Goal: Information Seeking & Learning: Learn about a topic

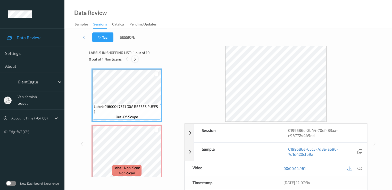
click at [133, 61] on icon at bounding box center [135, 59] width 4 height 5
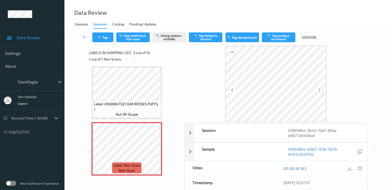
click at [319, 90] on icon at bounding box center [319, 90] width 4 height 5
click at [319, 89] on icon at bounding box center [319, 90] width 4 height 5
click at [318, 89] on icon at bounding box center [319, 90] width 4 height 5
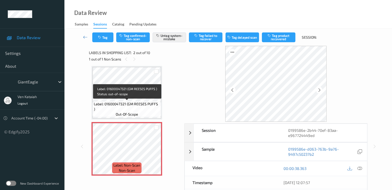
click at [148, 103] on span "Label: 01600047321 (GM REESES PUFFS )" at bounding box center [127, 107] width 66 height 10
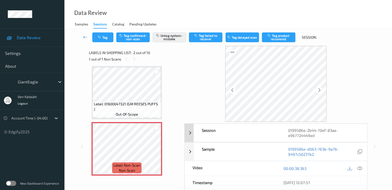
scroll to position [52, 0]
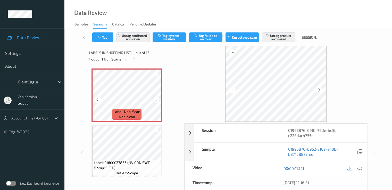
click at [157, 99] on icon at bounding box center [156, 99] width 4 height 5
click at [357, 170] on div at bounding box center [354, 168] width 17 height 7
click at [357, 170] on icon at bounding box center [359, 168] width 5 height 5
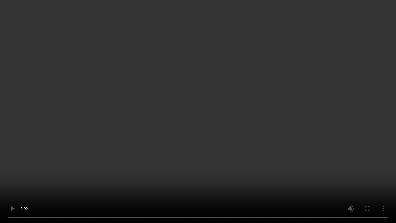
click at [277, 116] on video at bounding box center [198, 111] width 396 height 223
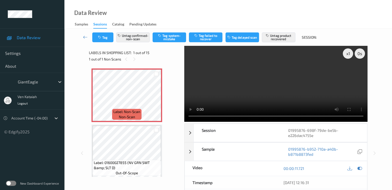
click at [356, 170] on div at bounding box center [354, 168] width 17 height 7
click at [357, 170] on icon at bounding box center [359, 168] width 5 height 5
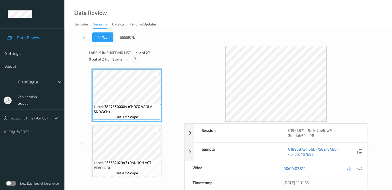
click at [135, 56] on div at bounding box center [135, 59] width 6 height 6
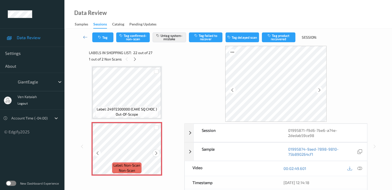
click at [156, 155] on icon at bounding box center [156, 153] width 4 height 5
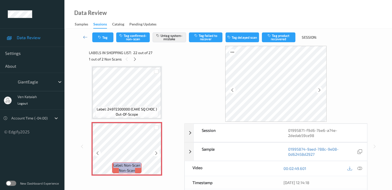
click at [156, 155] on icon at bounding box center [156, 153] width 4 height 5
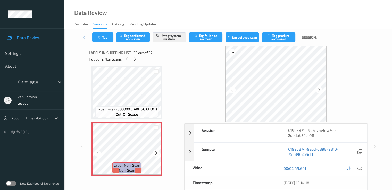
click at [156, 155] on icon at bounding box center [156, 153] width 4 height 5
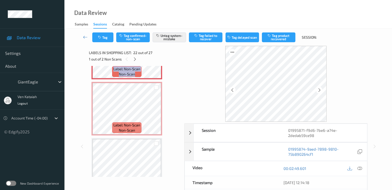
scroll to position [1229, 0]
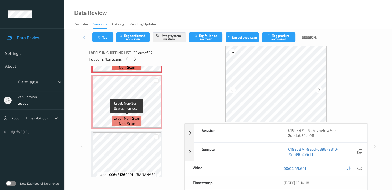
click at [129, 117] on span "Label: Non-Scan" at bounding box center [126, 118] width 27 height 5
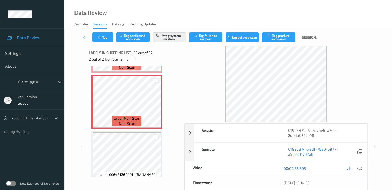
scroll to position [1178, 0]
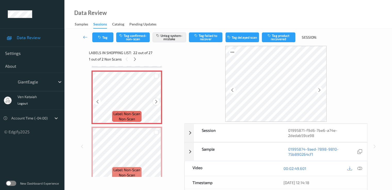
click at [156, 102] on icon at bounding box center [156, 101] width 4 height 5
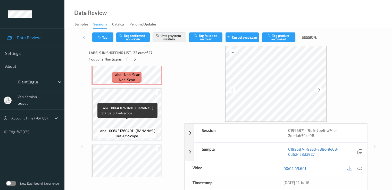
scroll to position [1281, 0]
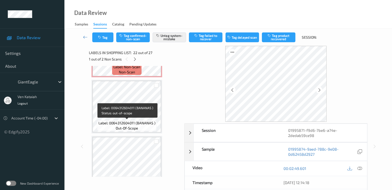
click at [134, 123] on span "Label: 0064312604011 (BANANAS )" at bounding box center [126, 123] width 57 height 5
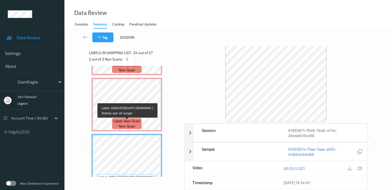
scroll to position [1178, 0]
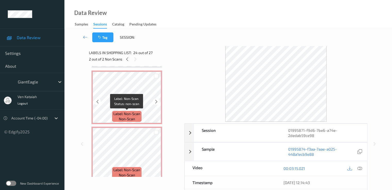
click at [136, 122] on div "Label: Non-Scan non-scan" at bounding box center [126, 116] width 29 height 11
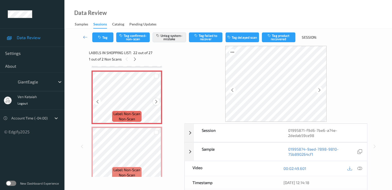
click at [157, 102] on icon at bounding box center [156, 101] width 4 height 5
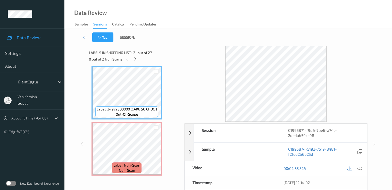
scroll to position [1075, 0]
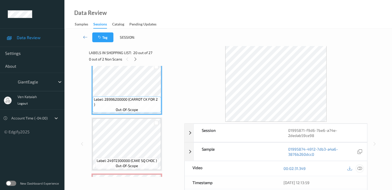
click at [362, 170] on div at bounding box center [359, 168] width 7 height 7
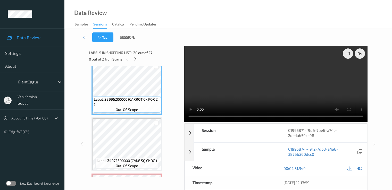
click at [273, 87] on video at bounding box center [275, 84] width 183 height 76
drag, startPoint x: 355, startPoint y: 166, endPoint x: 359, endPoint y: 169, distance: 4.8
click at [357, 168] on div at bounding box center [354, 168] width 17 height 7
click at [359, 169] on icon at bounding box center [359, 168] width 5 height 5
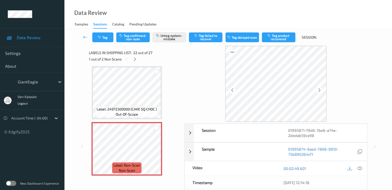
scroll to position [67, 0]
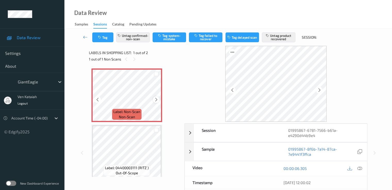
click at [157, 96] on div at bounding box center [156, 99] width 6 height 6
click at [156, 100] on icon at bounding box center [156, 99] width 4 height 5
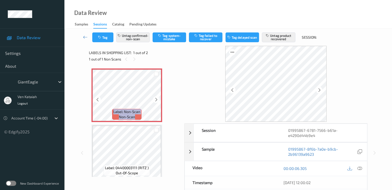
click at [156, 100] on icon at bounding box center [156, 99] width 4 height 5
click at [360, 167] on icon at bounding box center [359, 168] width 5 height 5
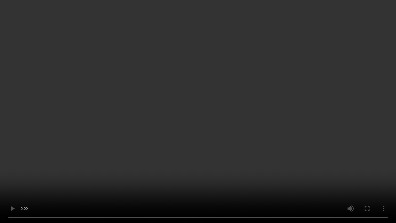
click at [237, 111] on video at bounding box center [198, 111] width 396 height 223
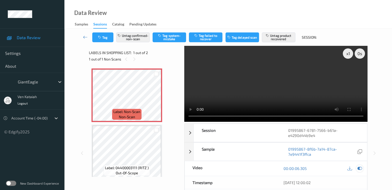
click at [361, 167] on icon at bounding box center [359, 168] width 5 height 5
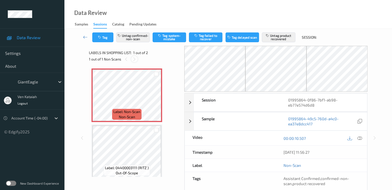
click at [134, 56] on div at bounding box center [134, 59] width 6 height 6
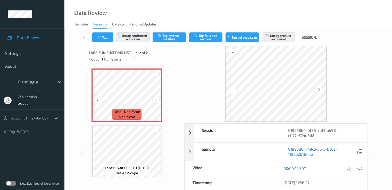
click at [156, 99] on icon at bounding box center [156, 99] width 4 height 5
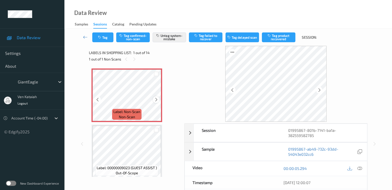
click at [157, 100] on icon at bounding box center [156, 99] width 4 height 5
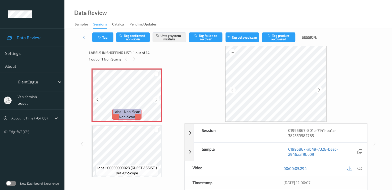
click at [157, 100] on icon at bounding box center [156, 99] width 4 height 5
click at [158, 100] on div at bounding box center [156, 99] width 6 height 6
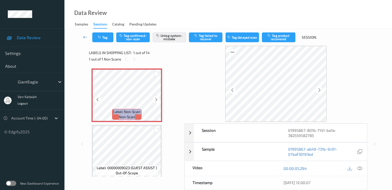
click at [158, 100] on div at bounding box center [156, 99] width 6 height 6
click at [157, 101] on icon at bounding box center [156, 99] width 4 height 5
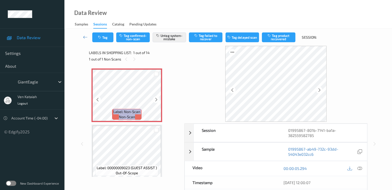
click at [157, 101] on icon at bounding box center [156, 99] width 4 height 5
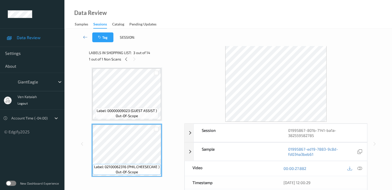
scroll to position [52, 0]
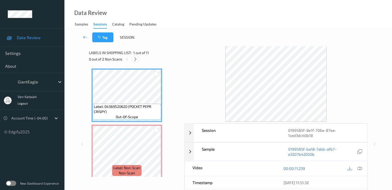
click at [138, 60] on icon at bounding box center [135, 59] width 4 height 5
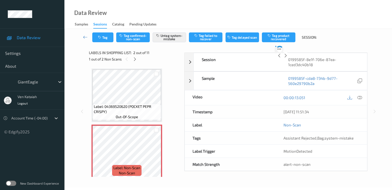
scroll to position [3, 0]
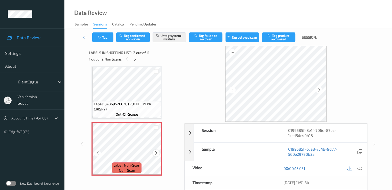
click at [154, 155] on icon at bounding box center [156, 153] width 4 height 5
click at [157, 156] on div at bounding box center [156, 153] width 6 height 6
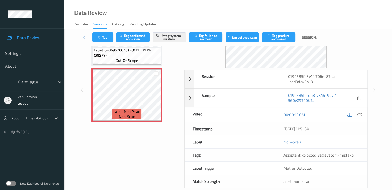
scroll to position [62, 0]
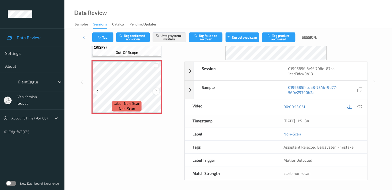
click at [154, 90] on icon at bounding box center [156, 91] width 4 height 5
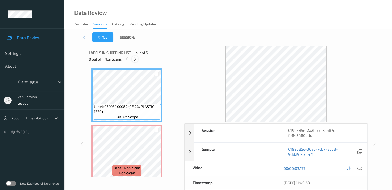
click at [138, 59] on div at bounding box center [135, 59] width 6 height 6
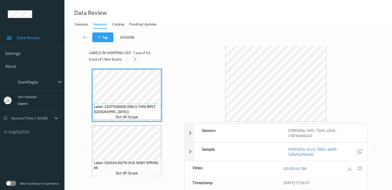
click at [134, 56] on div at bounding box center [135, 59] width 6 height 6
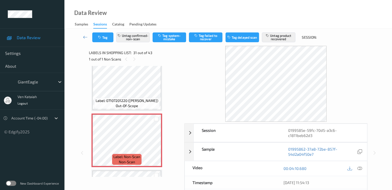
scroll to position [1632, 0]
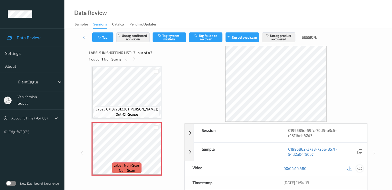
click at [359, 169] on icon at bounding box center [359, 168] width 5 height 5
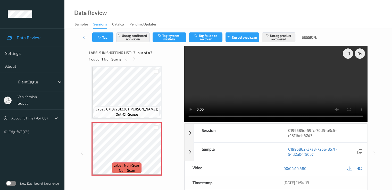
click at [276, 90] on video at bounding box center [275, 84] width 183 height 76
click at [362, 169] on div at bounding box center [359, 168] width 7 height 7
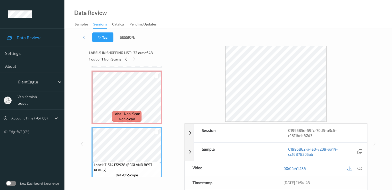
scroll to position [1735, 0]
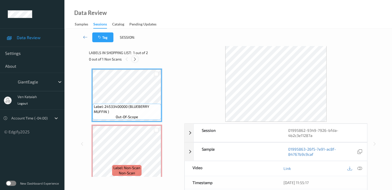
click at [138, 59] on div at bounding box center [135, 59] width 6 height 6
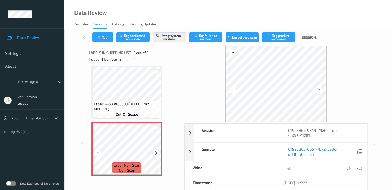
click at [156, 153] on icon at bounding box center [156, 153] width 4 height 5
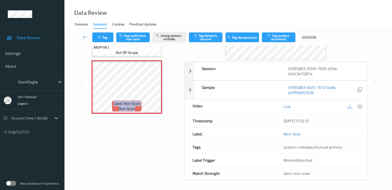
scroll to position [10, 0]
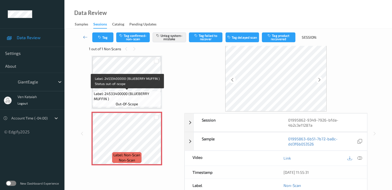
click at [160, 92] on span "Label: 24533400000 (BLUEBERRY MUFFIN )" at bounding box center [127, 96] width 66 height 10
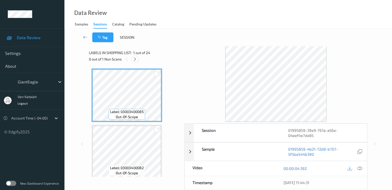
click at [136, 60] on icon at bounding box center [135, 59] width 4 height 5
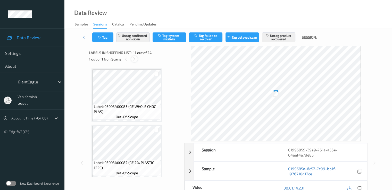
scroll to position [508, 0]
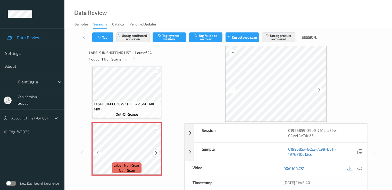
click at [156, 156] on div at bounding box center [156, 153] width 6 height 6
click at [158, 155] on icon at bounding box center [156, 153] width 4 height 5
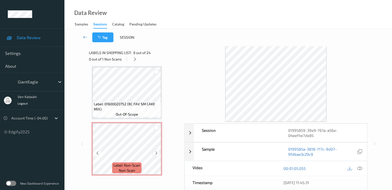
click at [158, 153] on icon at bounding box center [156, 153] width 4 height 5
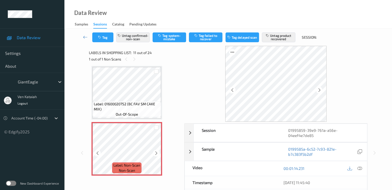
click at [158, 153] on icon at bounding box center [156, 153] width 4 height 5
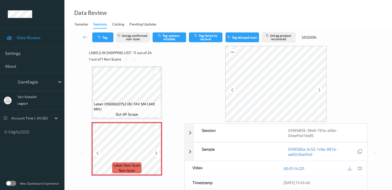
click at [158, 153] on icon at bounding box center [156, 153] width 4 height 5
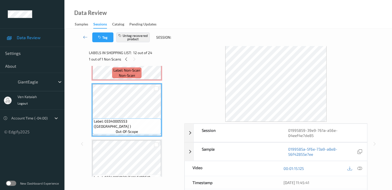
scroll to position [611, 0]
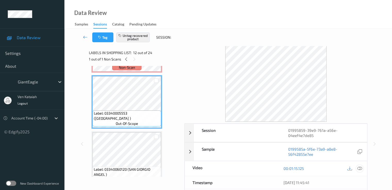
click at [361, 170] on div at bounding box center [359, 168] width 7 height 7
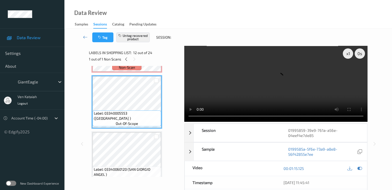
scroll to position [560, 0]
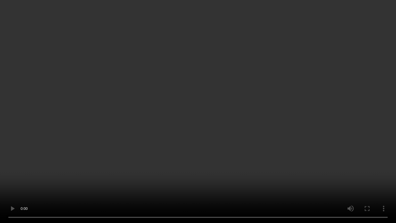
click at [263, 109] on video at bounding box center [198, 111] width 396 height 223
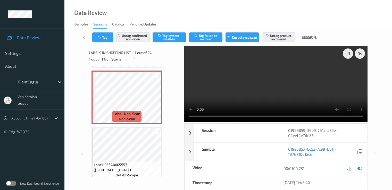
click at [359, 172] on div "00:01:14.231" at bounding box center [321, 168] width 91 height 15
click at [360, 167] on icon at bounding box center [359, 168] width 5 height 5
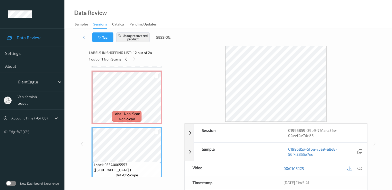
scroll to position [611, 0]
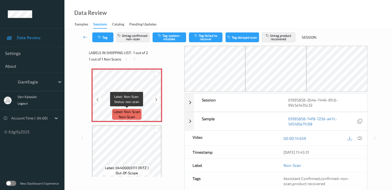
click at [141, 113] on div "Label: Non-Scan non-scan" at bounding box center [126, 114] width 29 height 11
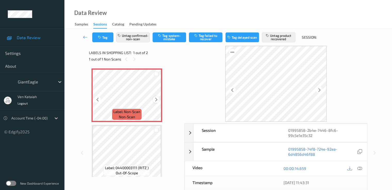
click at [155, 101] on icon at bounding box center [156, 99] width 4 height 5
click at [355, 170] on div at bounding box center [354, 168] width 17 height 7
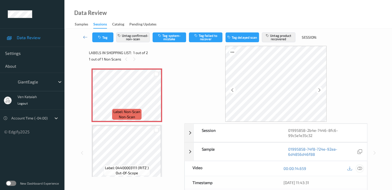
click at [358, 166] on icon at bounding box center [359, 168] width 5 height 5
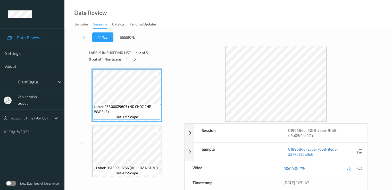
click at [138, 58] on div "0 out of 1 Non Scans" at bounding box center [135, 59] width 92 height 6
click at [131, 64] on div "Labels in shopping list: 1 out of 5 0 out of 1 Non Scans" at bounding box center [135, 56] width 92 height 20
click at [137, 61] on icon at bounding box center [135, 59] width 4 height 5
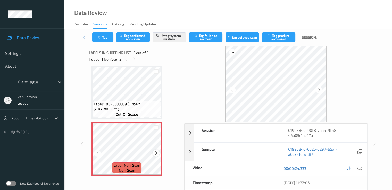
click at [156, 155] on icon at bounding box center [156, 153] width 4 height 5
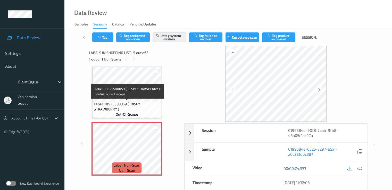
click at [137, 104] on span "Label: 18525500059 (CRISPY STRAWBERRY )" at bounding box center [127, 107] width 66 height 10
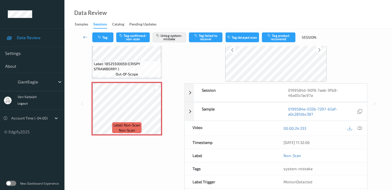
scroll to position [62, 0]
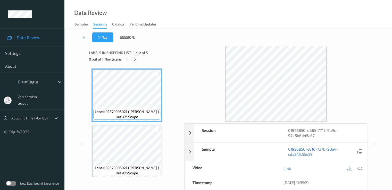
click at [136, 57] on icon at bounding box center [135, 59] width 4 height 5
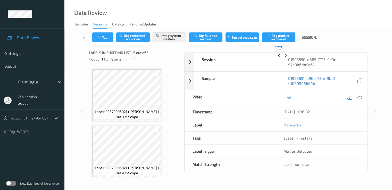
scroll to position [171, 0]
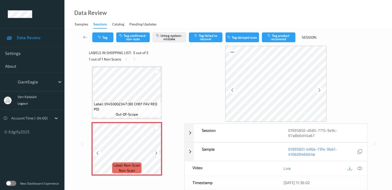
click at [153, 153] on div at bounding box center [156, 153] width 6 height 6
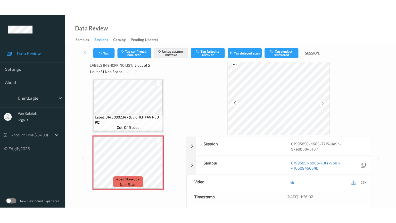
scroll to position [0, 0]
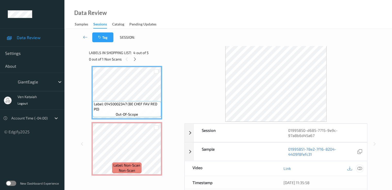
click at [361, 166] on icon at bounding box center [359, 168] width 5 height 5
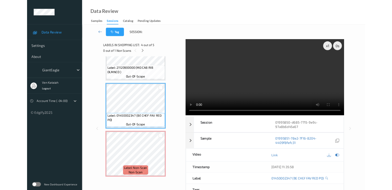
scroll to position [140, 0]
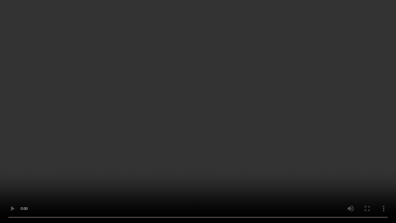
click at [252, 117] on video at bounding box center [198, 111] width 396 height 223
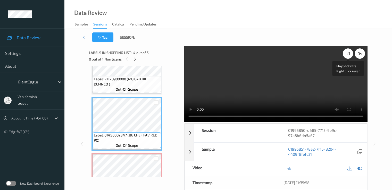
click at [348, 54] on div "x 1" at bounding box center [348, 53] width 10 height 10
click at [348, 54] on div "x 2" at bounding box center [348, 53] width 10 height 10
click at [282, 75] on video at bounding box center [275, 84] width 183 height 76
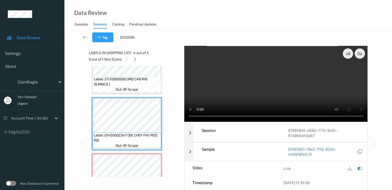
click at [339, 79] on video at bounding box center [275, 84] width 183 height 76
click at [348, 54] on div "x 8" at bounding box center [348, 53] width 10 height 10
click at [331, 82] on video at bounding box center [275, 84] width 183 height 76
click at [350, 56] on div "x 1" at bounding box center [348, 53] width 10 height 10
click at [359, 166] on icon at bounding box center [359, 168] width 5 height 5
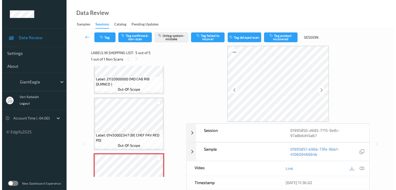
scroll to position [52, 0]
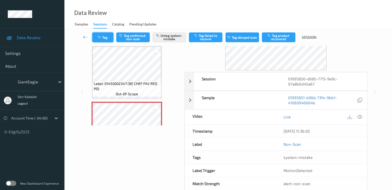
click at [105, 38] on button "Tag" at bounding box center [102, 37] width 21 height 10
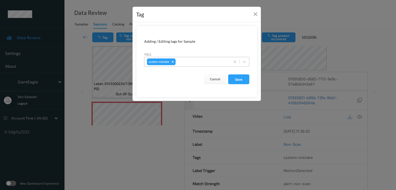
click at [204, 62] on div at bounding box center [202, 62] width 51 height 6
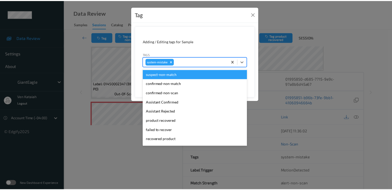
scroll to position [64, 0]
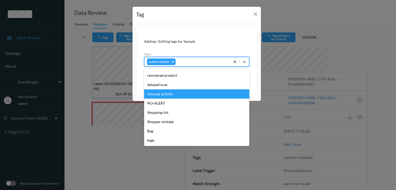
click at [168, 96] on div "Unusual activity" at bounding box center [196, 93] width 105 height 9
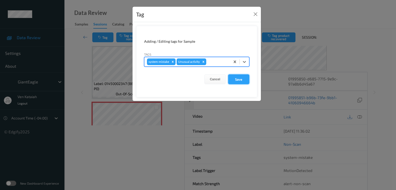
click at [240, 76] on button "Save" at bounding box center [238, 79] width 21 height 10
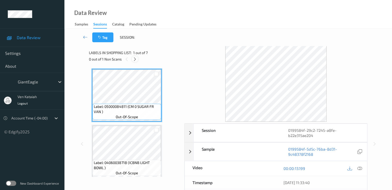
click at [137, 58] on div at bounding box center [135, 59] width 6 height 6
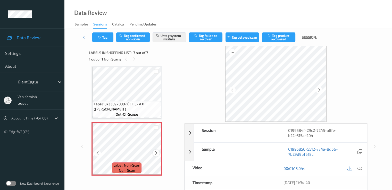
click at [157, 152] on icon at bounding box center [156, 153] width 4 height 5
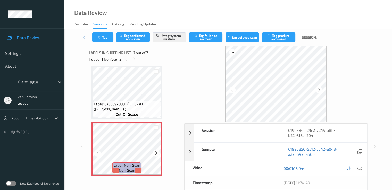
click at [157, 152] on icon at bounding box center [156, 153] width 4 height 5
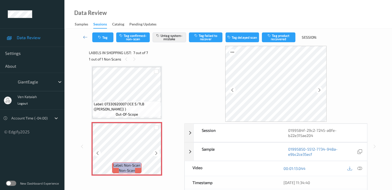
click at [157, 152] on icon at bounding box center [156, 153] width 4 height 5
click at [159, 154] on div at bounding box center [156, 153] width 6 height 6
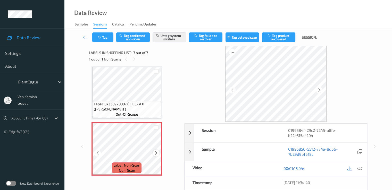
click at [156, 153] on icon at bounding box center [156, 153] width 4 height 5
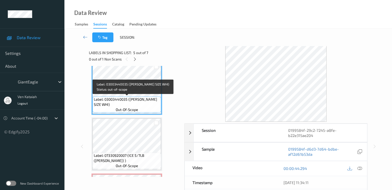
scroll to position [180, 0]
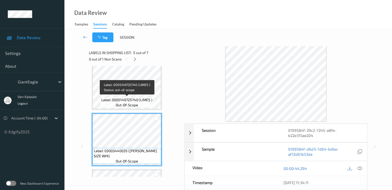
click at [128, 101] on span "Label: 0005149725740 (LIMES )" at bounding box center [126, 99] width 51 height 5
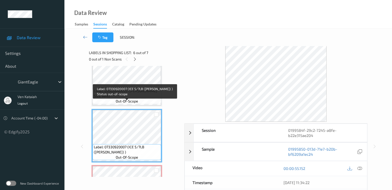
scroll to position [232, 0]
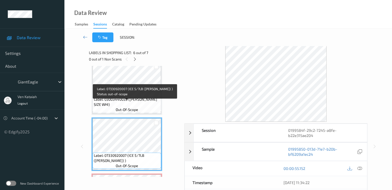
click at [130, 101] on span "Label: 03003440035 (G.E. KING SIZE WHI)" at bounding box center [127, 102] width 66 height 10
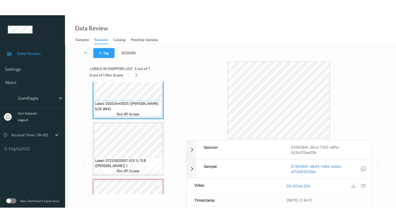
scroll to position [285, 0]
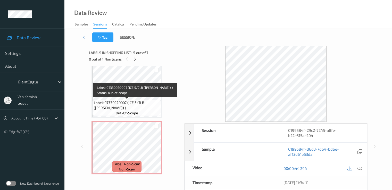
click at [128, 105] on span "Label: 07330920007 (ICE 5/7LB (BALES) )" at bounding box center [127, 105] width 66 height 10
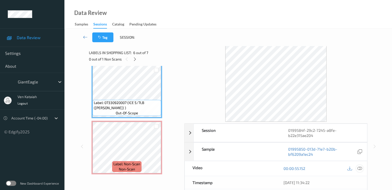
click at [361, 167] on icon at bounding box center [359, 168] width 5 height 5
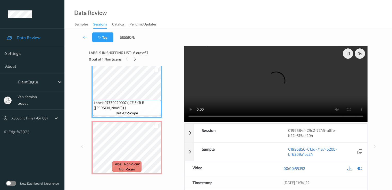
scroll to position [252, 0]
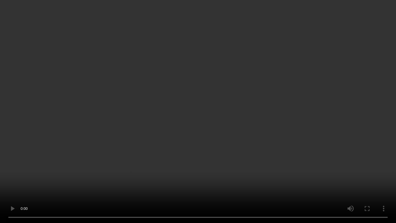
click at [304, 117] on video at bounding box center [198, 111] width 396 height 223
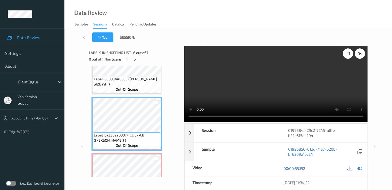
click at [347, 56] on div "x 1" at bounding box center [348, 53] width 10 height 10
click at [361, 169] on icon at bounding box center [359, 168] width 5 height 5
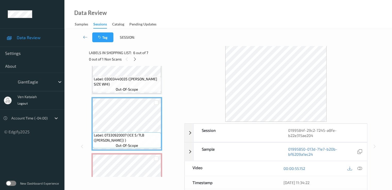
click at [164, 158] on div "Label: 05000084811 (CM 0 SUGAR FR VAN ) out-of-scope Label: 04060038718 (ICBNB …" at bounding box center [134, 11] width 87 height 391
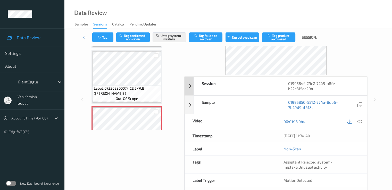
scroll to position [67, 0]
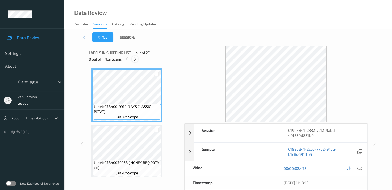
click at [135, 60] on icon at bounding box center [135, 59] width 4 height 5
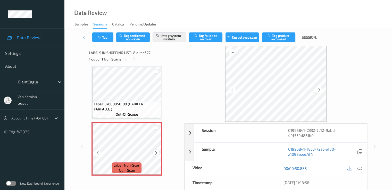
click at [156, 153] on icon at bounding box center [156, 153] width 4 height 5
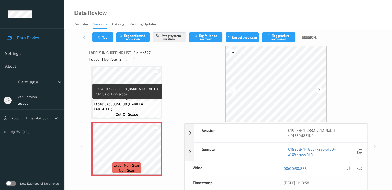
click at [138, 106] on span "Label: 07680850108 (BARILLA FARFALLE )" at bounding box center [127, 107] width 66 height 10
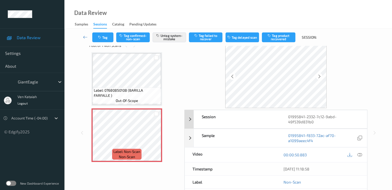
scroll to position [0, 0]
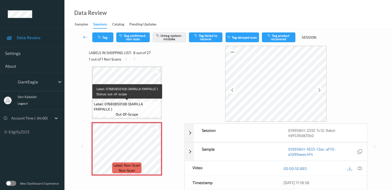
click at [142, 108] on span "Label: 07680850108 (BARILLA FARFALLE )" at bounding box center [127, 107] width 66 height 10
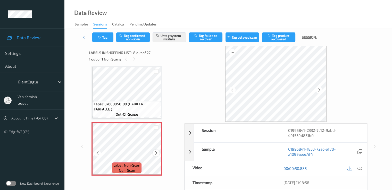
click at [157, 153] on icon at bounding box center [156, 153] width 4 height 5
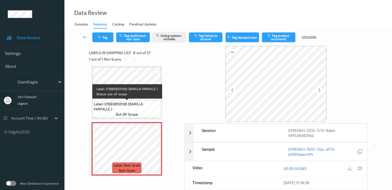
click at [130, 107] on span "Label: 07680850108 (BARILLA FARFALLE )" at bounding box center [127, 107] width 66 height 10
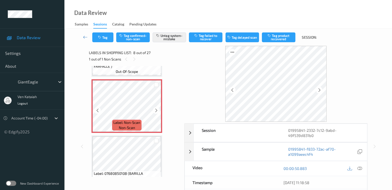
scroll to position [391, 0]
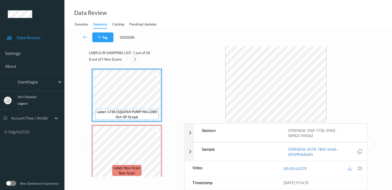
click at [136, 61] on icon at bounding box center [135, 59] width 4 height 5
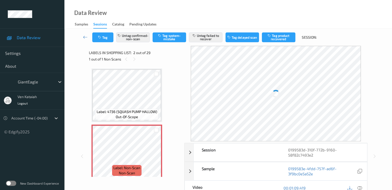
scroll to position [3, 0]
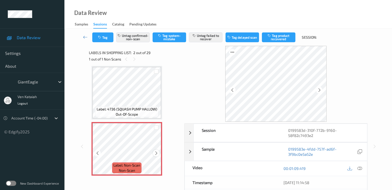
click at [156, 151] on div at bounding box center [156, 153] width 6 height 6
click at [358, 168] on icon at bounding box center [359, 168] width 5 height 5
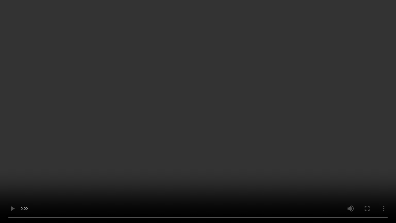
click at [308, 117] on video at bounding box center [198, 111] width 396 height 223
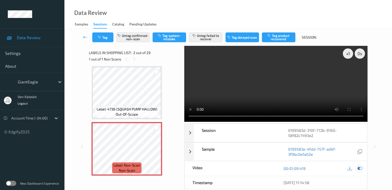
click at [360, 168] on icon at bounding box center [359, 168] width 5 height 5
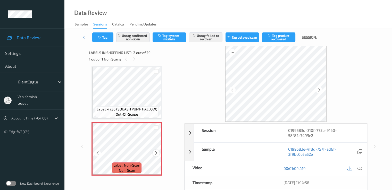
click at [157, 153] on icon at bounding box center [156, 153] width 4 height 5
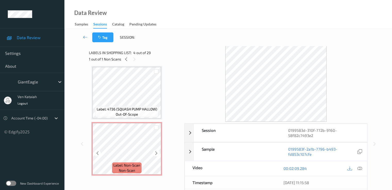
scroll to position [54, 0]
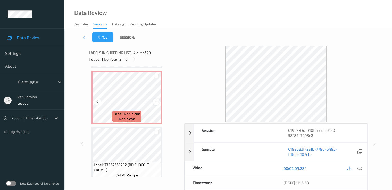
click at [156, 99] on div at bounding box center [156, 101] width 6 height 6
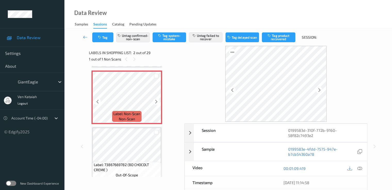
click at [156, 99] on div at bounding box center [156, 101] width 6 height 6
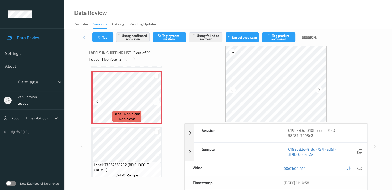
click at [156, 99] on div at bounding box center [156, 101] width 6 height 6
click at [359, 169] on icon at bounding box center [359, 168] width 5 height 5
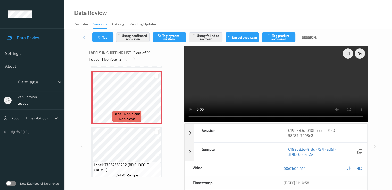
click at [291, 84] on video at bounding box center [275, 84] width 183 height 76
click at [283, 89] on video at bounding box center [275, 84] width 183 height 76
click at [349, 51] on div "x 1" at bounding box center [348, 53] width 10 height 10
click at [348, 54] on div "x 2" at bounding box center [348, 53] width 10 height 10
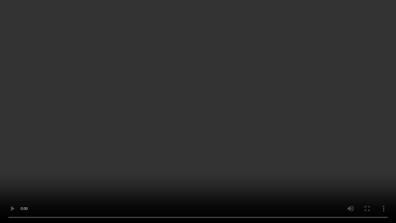
click at [256, 93] on video at bounding box center [198, 111] width 396 height 223
click at [108, 142] on video at bounding box center [198, 111] width 396 height 223
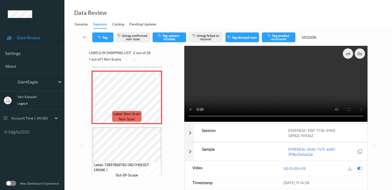
click at [359, 171] on div at bounding box center [359, 168] width 7 height 7
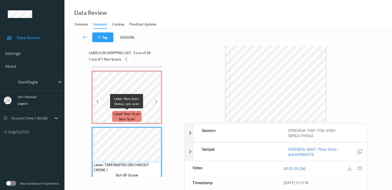
click at [120, 118] on span "non-scan" at bounding box center [127, 118] width 16 height 5
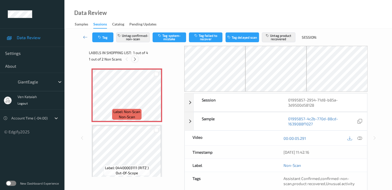
click at [135, 60] on icon at bounding box center [135, 59] width 4 height 5
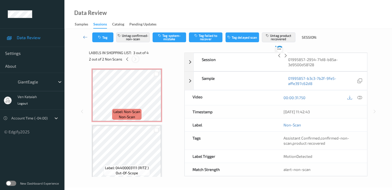
scroll to position [59, 0]
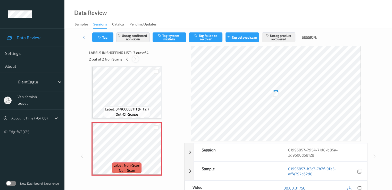
click at [135, 60] on icon at bounding box center [135, 59] width 4 height 5
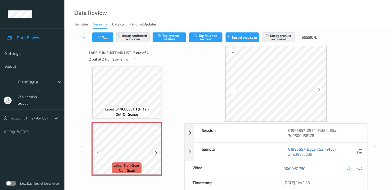
click at [156, 154] on icon at bounding box center [156, 153] width 4 height 5
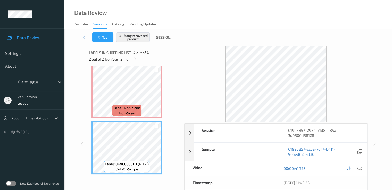
scroll to position [0, 0]
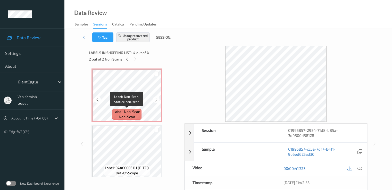
click at [132, 116] on span "non-scan" at bounding box center [127, 116] width 16 height 5
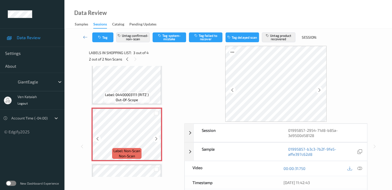
scroll to position [65, 0]
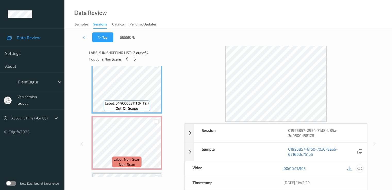
click at [359, 169] on icon at bounding box center [359, 168] width 5 height 5
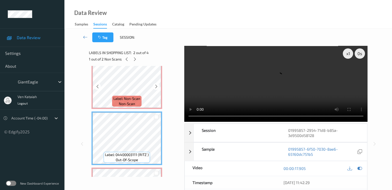
scroll to position [0, 0]
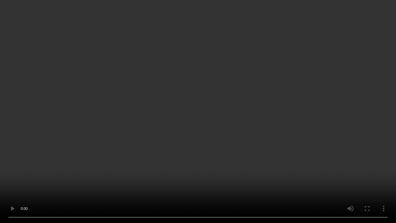
click at [269, 116] on video at bounding box center [198, 111] width 396 height 223
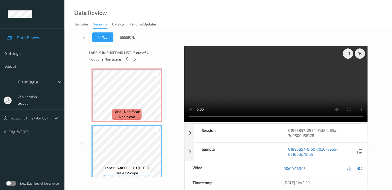
click at [359, 167] on icon at bounding box center [359, 168] width 5 height 5
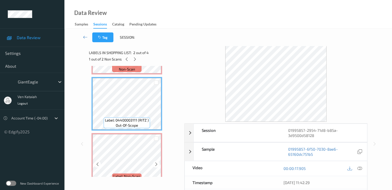
scroll to position [103, 0]
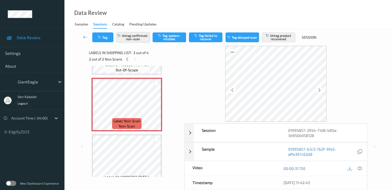
click at [129, 38] on button "Untag confirmed-non-scan" at bounding box center [132, 37] width 33 height 10
click at [284, 38] on div "Tag Untag confirmed-non-scan Tag system-mistake Tag failed to recover Tag delay…" at bounding box center [228, 37] width 306 height 17
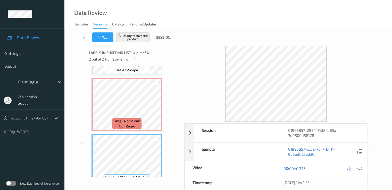
scroll to position [116, 0]
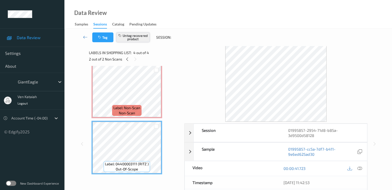
click at [144, 38] on button "Untag recovered product" at bounding box center [132, 37] width 33 height 10
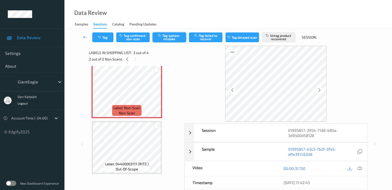
click at [159, 38] on button "Tag system-mistake" at bounding box center [169, 37] width 33 height 10
click at [104, 39] on button "Tag" at bounding box center [102, 37] width 21 height 10
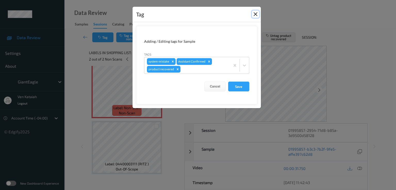
click at [254, 16] on button "Close" at bounding box center [255, 14] width 7 height 7
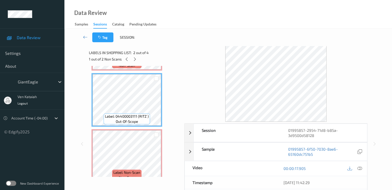
scroll to position [0, 0]
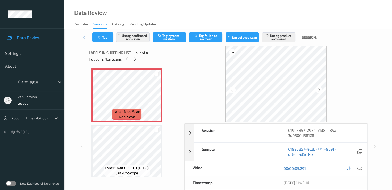
click at [274, 43] on div "Tag Untag confirmed-non-scan Tag system-mistake Tag failed to recover Tag delay…" at bounding box center [228, 37] width 306 height 17
click at [273, 37] on button "Untag product recovered" at bounding box center [278, 37] width 33 height 10
click at [280, 36] on button "Tag product recovered" at bounding box center [278, 37] width 33 height 10
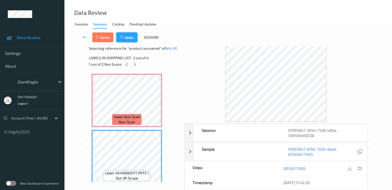
click at [130, 40] on button "Apply" at bounding box center [126, 37] width 21 height 10
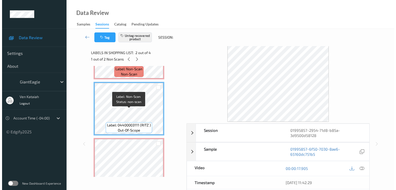
scroll to position [52, 0]
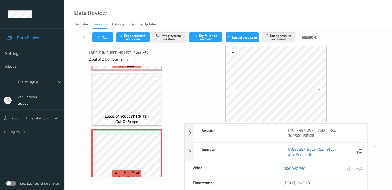
drag, startPoint x: 163, startPoint y: 37, endPoint x: 271, endPoint y: 39, distance: 107.5
click at [164, 37] on button "Untag system-mistake" at bounding box center [169, 37] width 33 height 10
click at [275, 36] on button "Untag product recovered" at bounding box center [278, 37] width 33 height 10
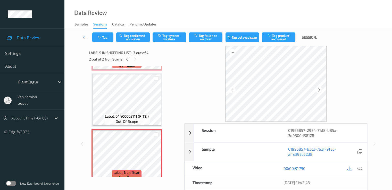
click at [175, 45] on div "Tag Tag confirmed-non-scan Tag system-mistake Tag failed to recover Tag delayed…" at bounding box center [228, 37] width 306 height 17
click at [174, 39] on button "Tag system-mistake" at bounding box center [169, 37] width 33 height 10
click at [99, 41] on button "Tag" at bounding box center [102, 37] width 21 height 10
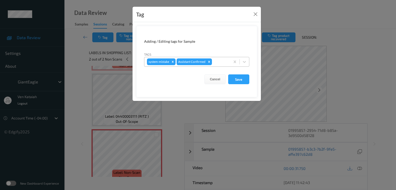
click at [226, 62] on div at bounding box center [220, 62] width 15 height 6
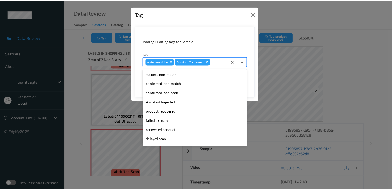
scroll to position [55, 0]
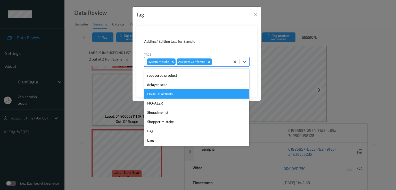
click at [170, 93] on div "Unusual activity" at bounding box center [196, 93] width 105 height 9
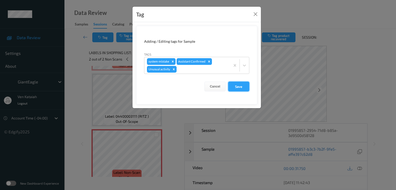
click at [242, 85] on button "Save" at bounding box center [238, 87] width 21 height 10
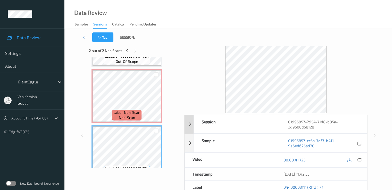
scroll to position [0, 0]
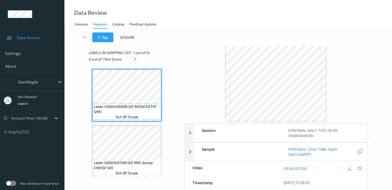
click at [137, 62] on div at bounding box center [135, 59] width 6 height 6
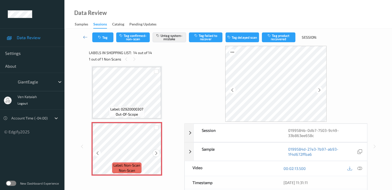
click at [157, 155] on icon at bounding box center [156, 153] width 4 height 5
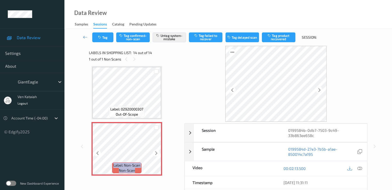
click at [157, 155] on icon at bounding box center [156, 153] width 4 height 5
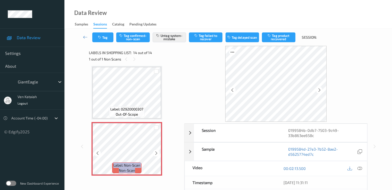
click at [157, 155] on icon at bounding box center [156, 153] width 4 height 5
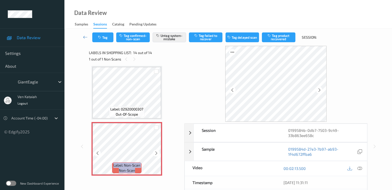
click at [157, 155] on icon at bounding box center [156, 153] width 4 height 5
click at [154, 154] on icon at bounding box center [156, 153] width 4 height 5
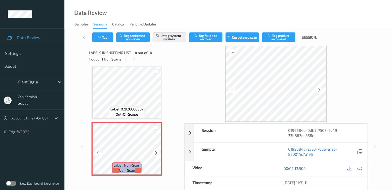
click at [154, 154] on icon at bounding box center [156, 153] width 4 height 5
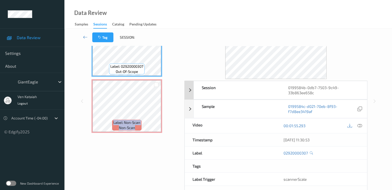
scroll to position [52, 0]
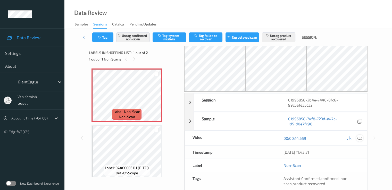
click at [358, 138] on icon at bounding box center [359, 138] width 5 height 5
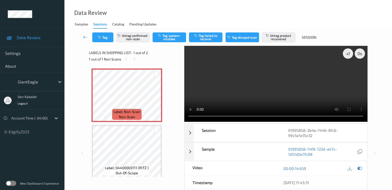
click at [323, 98] on video at bounding box center [275, 84] width 183 height 76
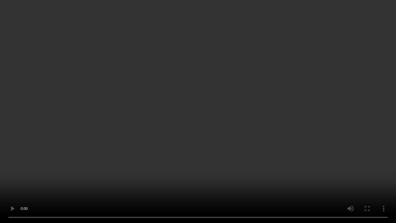
click at [175, 102] on video at bounding box center [198, 111] width 396 height 223
click at [175, 87] on video at bounding box center [198, 111] width 396 height 223
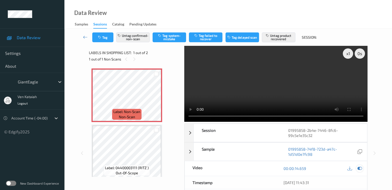
click at [358, 167] on icon at bounding box center [359, 168] width 5 height 5
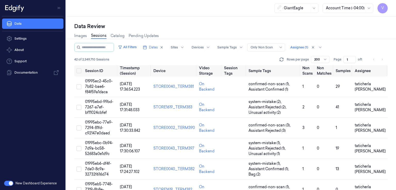
click at [5, 183] on button "button" at bounding box center [8, 183] width 9 height 5
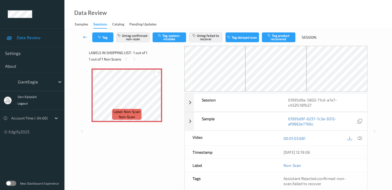
click at [83, 36] on icon at bounding box center [85, 37] width 5 height 5
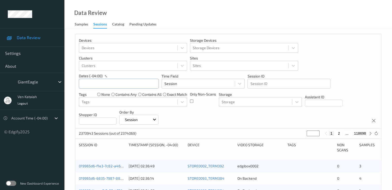
click at [95, 82] on input "text" at bounding box center [119, 84] width 80 height 10
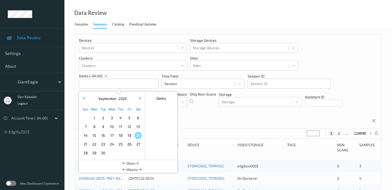
click at [112, 137] on span "17" at bounding box center [111, 135] width 7 height 7
click at [200, 115] on div "Devices Devices Storage Devices Storage Devices Clusters Clusters Sites Sites d…" at bounding box center [228, 81] width 306 height 94
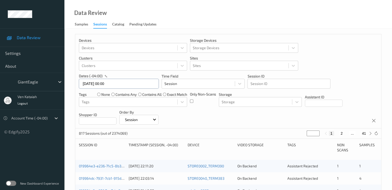
click at [115, 85] on input "17/09/2025 00:00" at bounding box center [119, 84] width 80 height 10
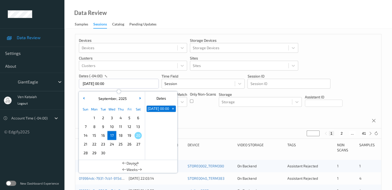
click at [115, 133] on span "17" at bounding box center [111, 135] width 7 height 7
type input "17/09/2025 00:00 -> 17/09/2025 23:59"
click at [191, 121] on div "Devices Devices Storage Devices Storage Devices Clusters Clusters Sites Sites d…" at bounding box center [228, 81] width 306 height 94
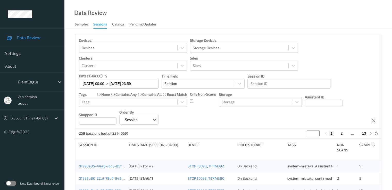
drag, startPoint x: 313, startPoint y: 133, endPoint x: 298, endPoint y: 134, distance: 15.2
click at [298, 134] on div "259 Sessions (out of 2374069) * 1 2 ... 13" at bounding box center [228, 134] width 306 height 10
type input "**"
drag, startPoint x: 314, startPoint y: 133, endPoint x: 303, endPoint y: 135, distance: 10.6
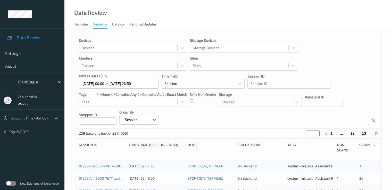
click at [303, 135] on div "259 Sessions (out of 2374069) ** 1 ... 12 13" at bounding box center [228, 134] width 306 height 10
type input "*"
type input "**"
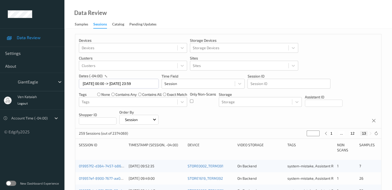
drag, startPoint x: 313, startPoint y: 133, endPoint x: 309, endPoint y: 134, distance: 3.9
click at [309, 134] on input "**" at bounding box center [313, 134] width 13 height 6
type input "**"
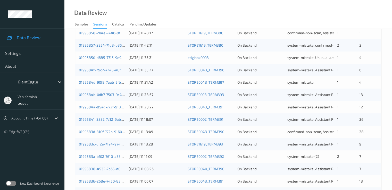
scroll to position [155, 0]
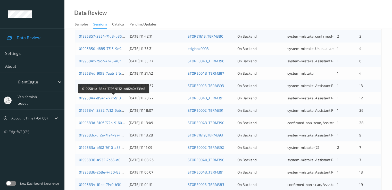
type input "**"
click at [111, 99] on link "0199584a-85ad-772f-9132-dd82a0c339c8" at bounding box center [114, 98] width 70 height 4
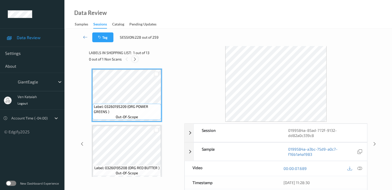
click at [135, 59] on icon at bounding box center [135, 59] width 4 height 5
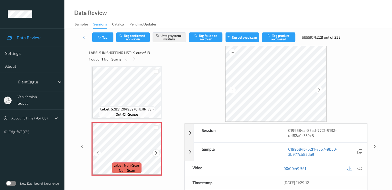
click at [157, 154] on icon at bounding box center [156, 153] width 4 height 5
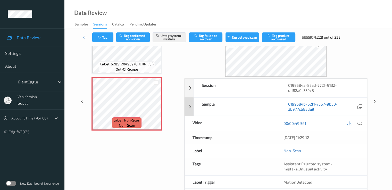
scroll to position [52, 0]
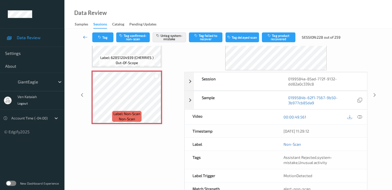
click at [82, 37] on link at bounding box center [86, 37] width 14 height 10
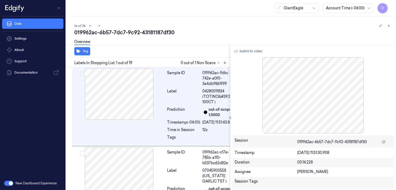
click at [223, 61] on icon at bounding box center [225, 63] width 4 height 4
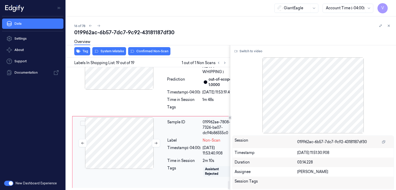
scroll to position [1697, 0]
click at [131, 128] on div at bounding box center [119, 144] width 92 height 52
click at [153, 139] on button at bounding box center [156, 143] width 8 height 8
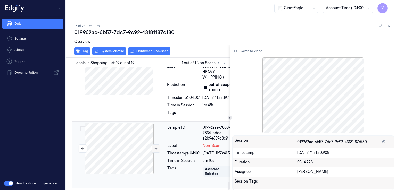
click at [158, 145] on button at bounding box center [156, 149] width 8 height 8
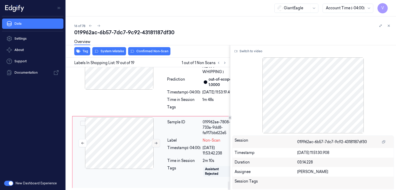
click at [158, 139] on button at bounding box center [156, 143] width 8 height 8
click at [156, 90] on div at bounding box center [119, 64] width 92 height 52
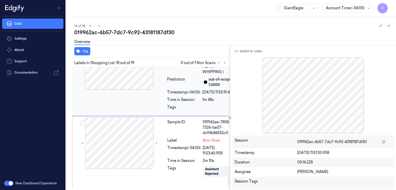
scroll to position [1631, 0]
click at [250, 54] on button "Switch to video" at bounding box center [248, 51] width 32 height 8
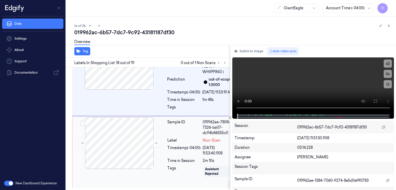
click at [185, 151] on div "Sample ID 019962ae-7808-7326-ba07-dc94b86555c0 Label Non-Scan Timestamp (-04:00…" at bounding box center [200, 153] width 71 height 70
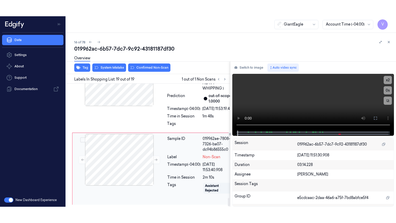
scroll to position [1697, 0]
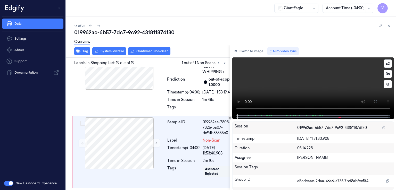
drag, startPoint x: 346, startPoint y: 86, endPoint x: 372, endPoint y: 96, distance: 27.9
click at [347, 86] on video at bounding box center [313, 85] width 162 height 57
click at [377, 101] on icon at bounding box center [375, 102] width 4 height 4
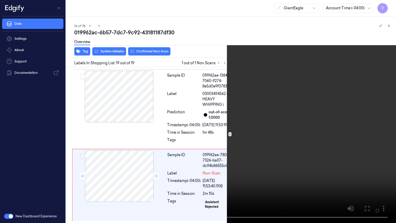
click at [194, 153] on video at bounding box center [198, 111] width 396 height 223
click at [124, 154] on video at bounding box center [198, 111] width 396 height 223
click at [0, 0] on button at bounding box center [0, 0] width 0 height 0
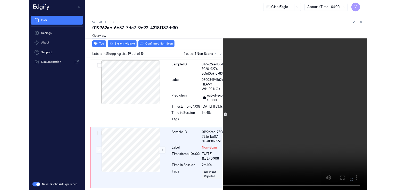
scroll to position [1697, 0]
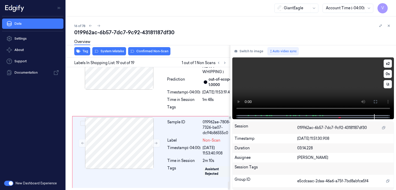
click at [310, 93] on video at bounding box center [313, 85] width 162 height 57
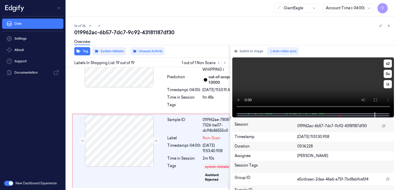
scroll to position [1699, 0]
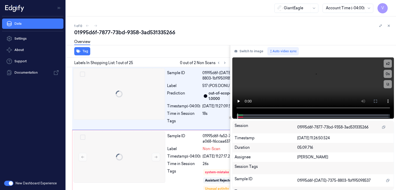
scroll to position [0, 8]
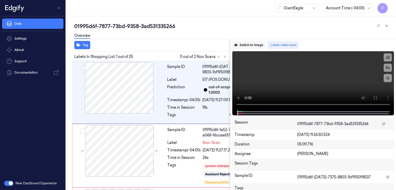
click at [246, 45] on button "Switch to image" at bounding box center [248, 45] width 33 height 8
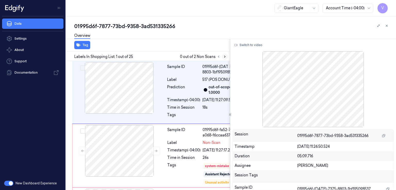
drag, startPoint x: 228, startPoint y: 56, endPoint x: 221, endPoint y: 56, distance: 6.4
click at [225, 56] on div "Labels In Shopping List: 1 out of 25 0 out of 2 Non Scans" at bounding box center [147, 57] width 166 height 10
click at [222, 56] on button at bounding box center [225, 57] width 6 height 6
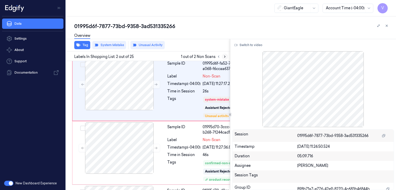
scroll to position [70, 0]
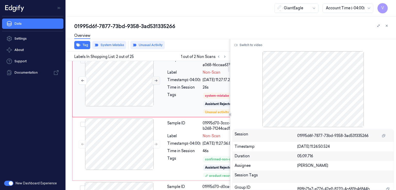
click at [156, 82] on icon at bounding box center [156, 81] width 4 height 4
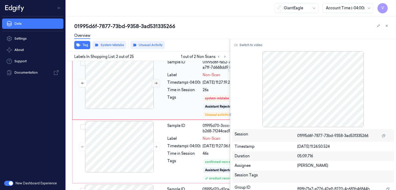
click at [156, 87] on button at bounding box center [156, 83] width 8 height 8
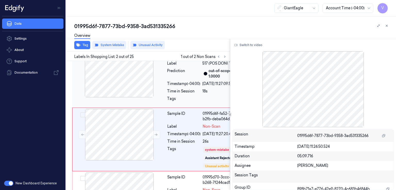
click at [149, 89] on div at bounding box center [119, 72] width 92 height 52
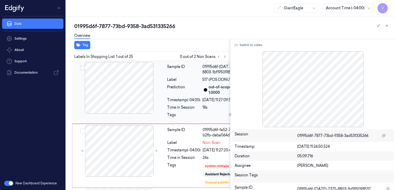
scroll to position [52, 0]
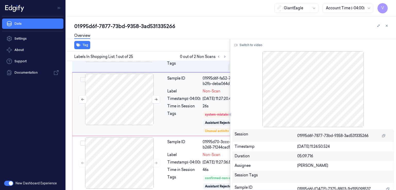
click at [141, 125] on div at bounding box center [119, 100] width 92 height 52
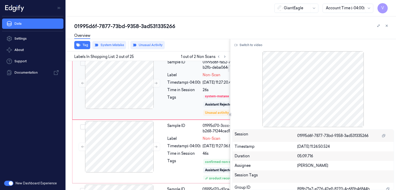
scroll to position [23, 0]
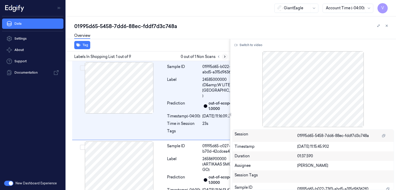
click at [224, 58] on button at bounding box center [225, 57] width 6 height 6
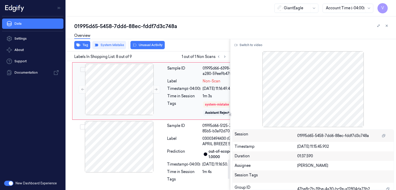
scroll to position [660, 0]
click at [180, 116] on div "Tags" at bounding box center [183, 108] width 33 height 15
click at [158, 94] on button at bounding box center [156, 89] width 8 height 8
click at [140, 47] on div at bounding box center [119, 21] width 92 height 52
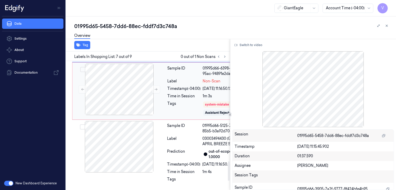
scroll to position [675, 0]
click at [140, 92] on div at bounding box center [119, 90] width 92 height 52
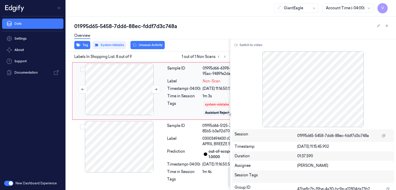
scroll to position [711, 0]
click at [159, 137] on div at bounding box center [119, 147] width 92 height 52
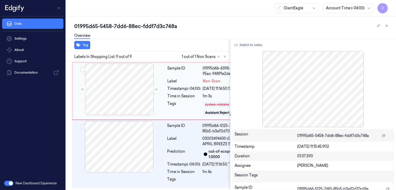
scroll to position [10, 0]
click at [186, 91] on div "Timestamp (-04:00)" at bounding box center [183, 88] width 33 height 5
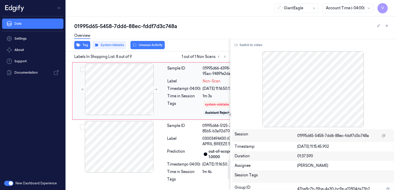
scroll to position [660, 0]
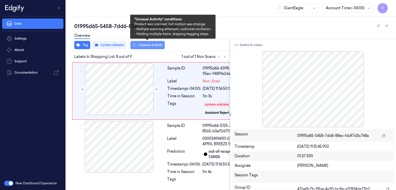
click at [156, 48] on button "Unusual Activity" at bounding box center [147, 45] width 34 height 8
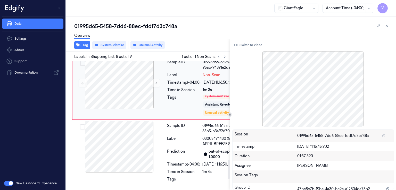
click at [172, 78] on div "Label" at bounding box center [183, 74] width 33 height 5
click at [172, 35] on div "Timestamp (-04:00)" at bounding box center [183, 32] width 33 height 5
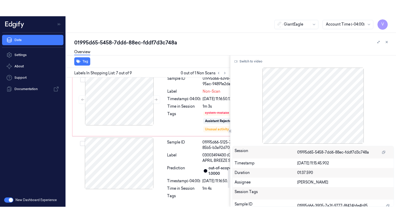
scroll to position [572, 0]
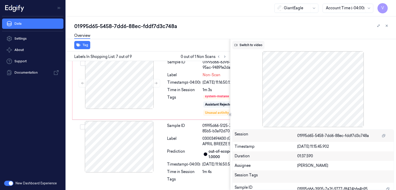
click at [251, 45] on button "Switch to video" at bounding box center [248, 45] width 32 height 8
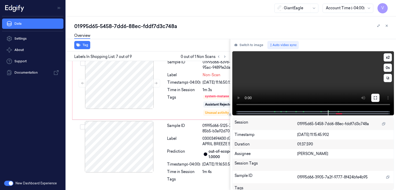
click at [374, 101] on button at bounding box center [375, 98] width 8 height 8
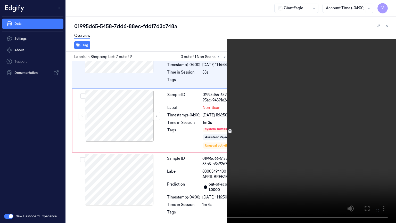
click at [317, 104] on video at bounding box center [198, 111] width 396 height 223
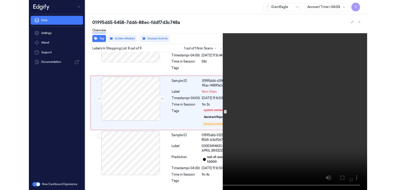
scroll to position [644, 0]
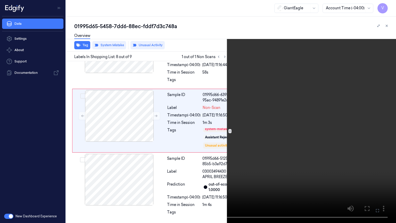
click at [0, 0] on icon at bounding box center [0, 0] width 0 height 0
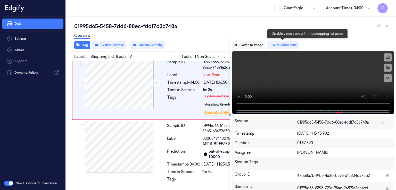
click at [254, 43] on button "Switch to image" at bounding box center [248, 45] width 33 height 8
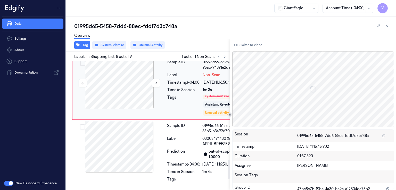
scroll to position [660, 0]
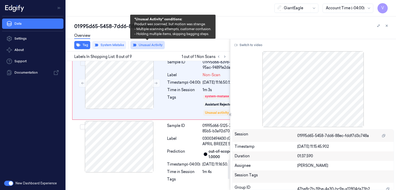
click at [147, 44] on button "Unusual Activity" at bounding box center [147, 45] width 34 height 8
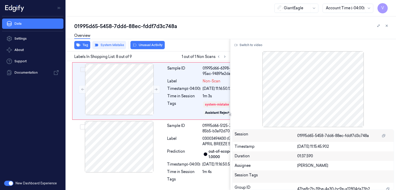
click at [145, 45] on button "Unusual Activity" at bounding box center [147, 45] width 34 height 8
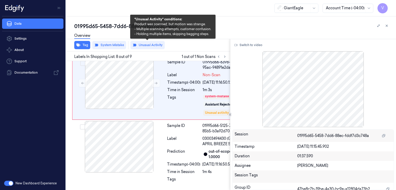
click at [145, 45] on button "Unusual Activity" at bounding box center [147, 45] width 34 height 8
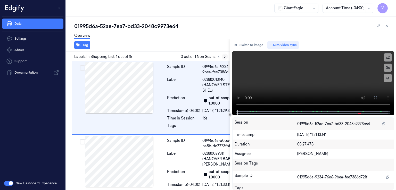
click at [223, 56] on icon at bounding box center [225, 57] width 4 height 4
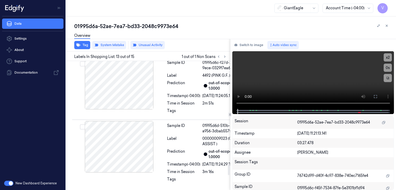
scroll to position [1143, 0]
click at [154, 46] on div at bounding box center [119, 20] width 92 height 52
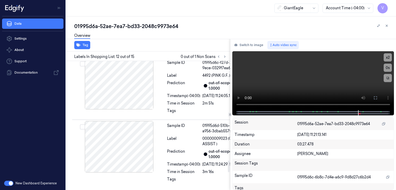
click at [140, 46] on div at bounding box center [119, 20] width 92 height 52
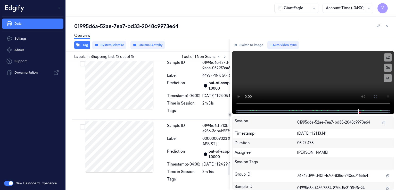
scroll to position [1194, 0]
click at [334, 85] on video at bounding box center [313, 80] width 162 height 58
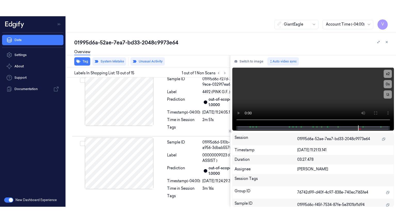
scroll to position [1143, 0]
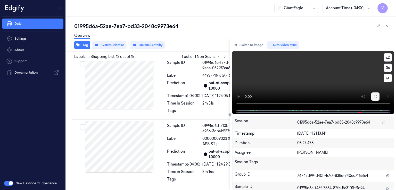
click at [374, 97] on icon at bounding box center [375, 96] width 3 height 3
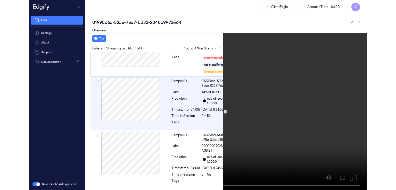
scroll to position [1211, 0]
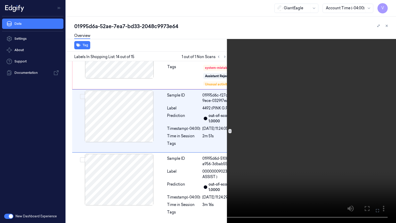
click at [0, 0] on icon at bounding box center [0, 0] width 0 height 0
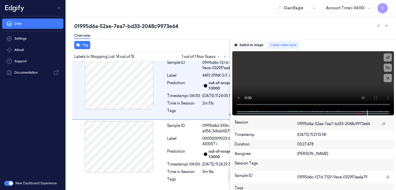
click at [252, 45] on button "Switch to image" at bounding box center [248, 45] width 33 height 8
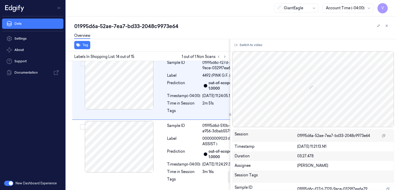
click at [170, 53] on div "Tags" at bounding box center [183, 43] width 33 height 22
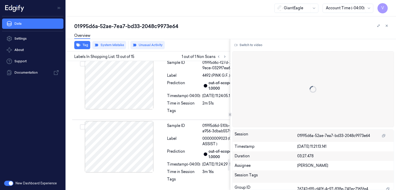
scroll to position [1042, 0]
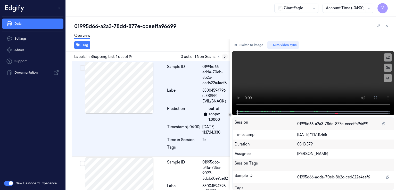
click at [224, 56] on icon at bounding box center [225, 57] width 4 height 4
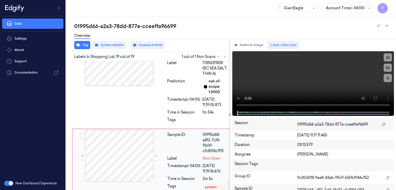
scroll to position [1741, 0]
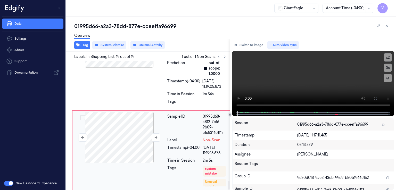
click at [156, 143] on div at bounding box center [119, 138] width 92 height 52
click at [155, 136] on icon at bounding box center [156, 138] width 4 height 4
click at [248, 47] on button "Switch to image" at bounding box center [248, 45] width 33 height 8
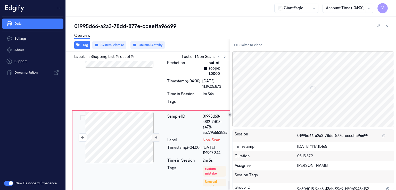
click at [155, 136] on icon at bounding box center [156, 138] width 4 height 4
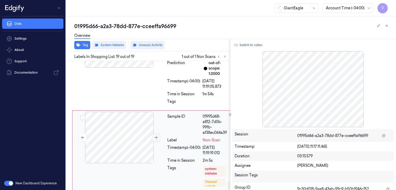
click at [155, 136] on icon at bounding box center [156, 138] width 4 height 4
click at [151, 74] on div "Sample ID 01995d68-6191-7a22-8acd-db2e7ced4216 Label 70816311838 (BC SEA SALT T…" at bounding box center [151, 63] width 159 height 96
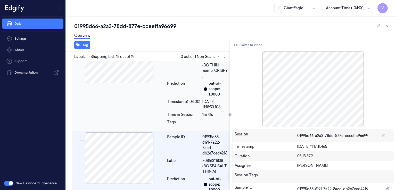
scroll to position [1574, 0]
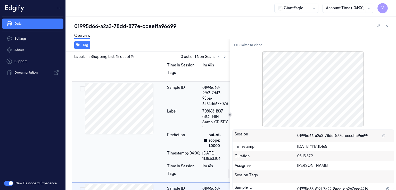
click at [174, 115] on div "Label" at bounding box center [183, 120] width 33 height 22
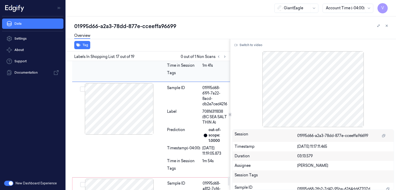
scroll to position [1681, 0]
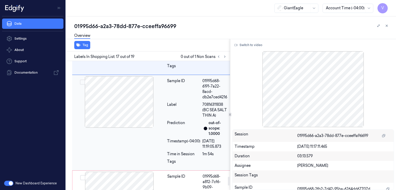
click at [188, 123] on div "Prediction" at bounding box center [183, 128] width 33 height 16
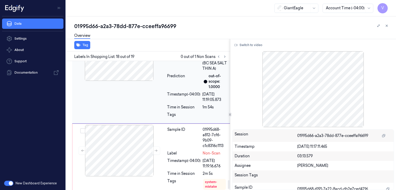
scroll to position [1741, 0]
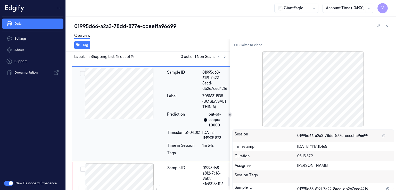
click at [163, 95] on div at bounding box center [119, 94] width 92 height 52
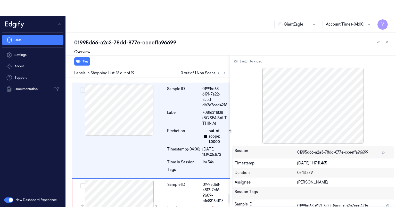
scroll to position [1677, 0]
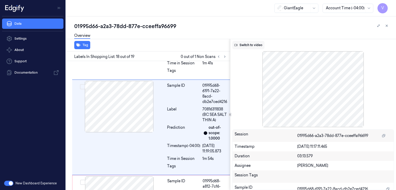
click at [248, 43] on button "Switch to video" at bounding box center [248, 45] width 32 height 8
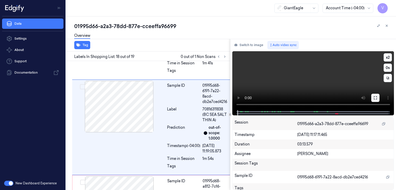
click at [375, 97] on icon at bounding box center [375, 98] width 4 height 4
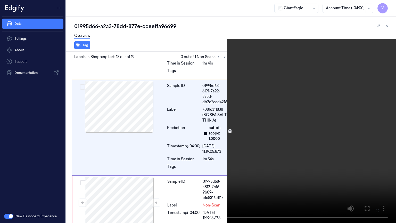
click at [248, 89] on video at bounding box center [198, 111] width 396 height 223
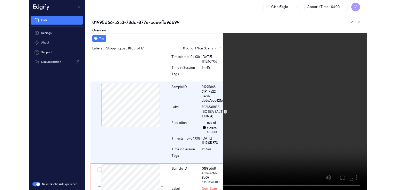
scroll to position [1661, 0]
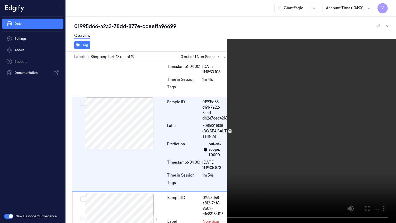
click at [0, 0] on icon at bounding box center [0, 0] width 0 height 0
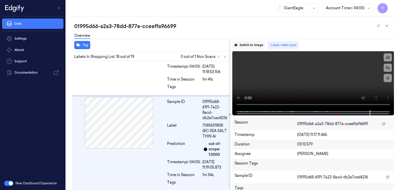
click at [250, 47] on button "Switch to image" at bounding box center [248, 45] width 33 height 8
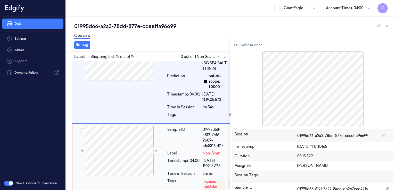
click at [197, 171] on div "Time in Session" at bounding box center [183, 173] width 33 height 5
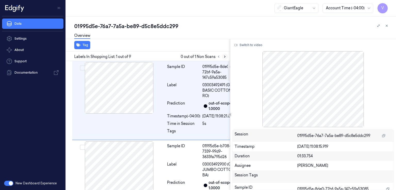
click at [223, 57] on icon at bounding box center [225, 57] width 4 height 4
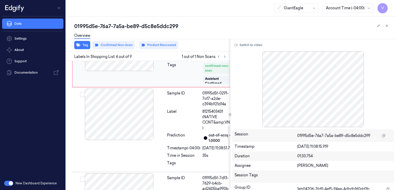
scroll to position [444, 0]
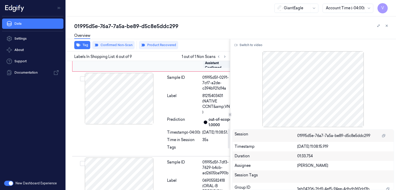
click at [171, 37] on div "Timestamp (-04:00)" at bounding box center [183, 34] width 33 height 5
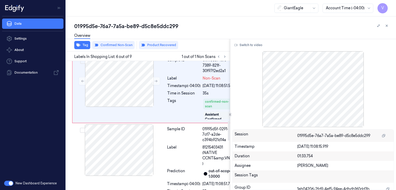
click at [133, 54] on div "Sample ID 01995d5e-ed39-7c96-a060-eec1c71f9a21 Label 03450015136 (LOL BUTTER QU…" at bounding box center [155, 14] width 167 height 79
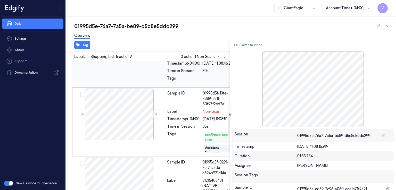
scroll to position [411, 0]
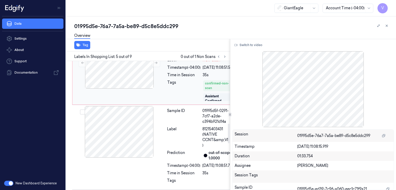
click at [166, 104] on div "Sample ID 01995d5f-13fe-7389-821f-30f97f2ed2a1 Label Non-Scan Timestamp (-04:00…" at bounding box center [201, 70] width 73 height 66
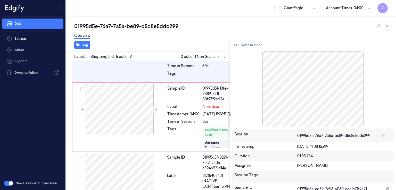
scroll to position [359, 0]
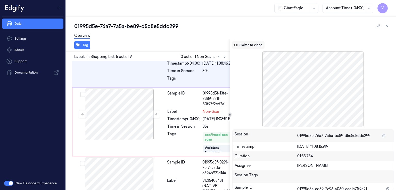
click at [242, 43] on button "Switch to video" at bounding box center [248, 45] width 32 height 8
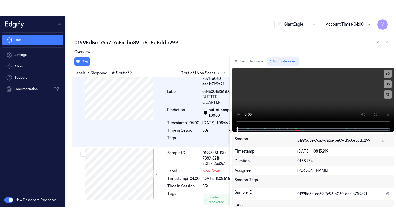
scroll to position [308, 0]
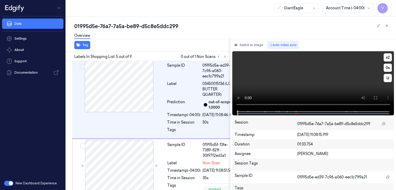
click at [322, 88] on video at bounding box center [313, 80] width 162 height 59
click at [374, 97] on icon at bounding box center [375, 98] width 4 height 4
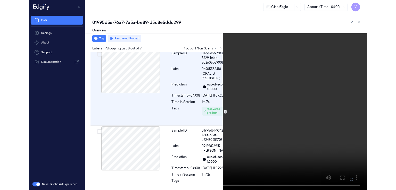
scroll to position [614, 0]
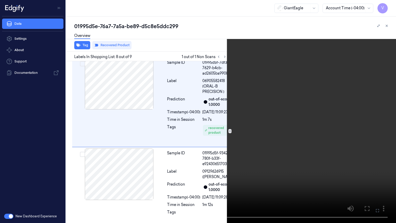
click at [0, 0] on icon at bounding box center [0, 0] width 0 height 0
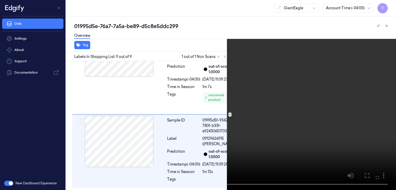
scroll to position [684, 0]
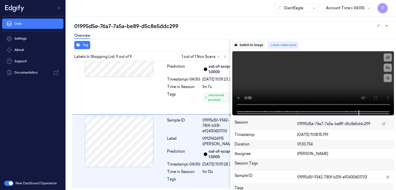
click at [250, 41] on button "Switch to image" at bounding box center [248, 45] width 33 height 8
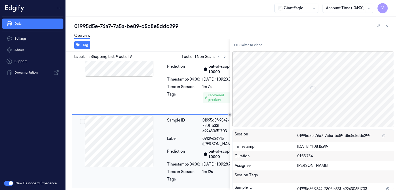
scroll to position [716, 0]
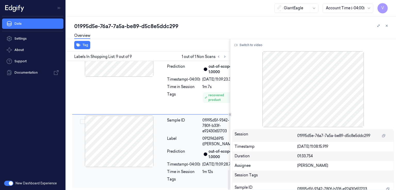
click at [158, 128] on div at bounding box center [119, 142] width 92 height 52
click at [166, 80] on div "Sample ID 01995d5f-7df3-7629-b4cb-ad2605ba990b Label 06905582418 (ORAL-B PRECIS…" at bounding box center [202, 69] width 74 height 88
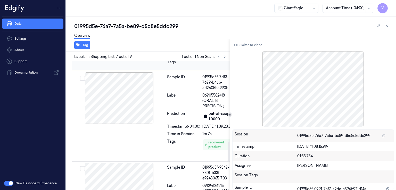
scroll to position [529, 0]
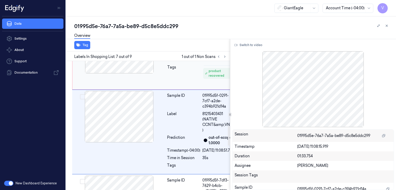
click at [112, 73] on div at bounding box center [119, 48] width 92 height 52
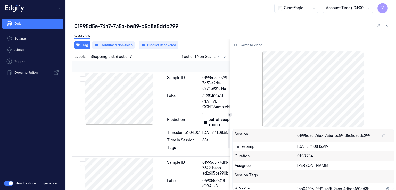
scroll to position [444, 0]
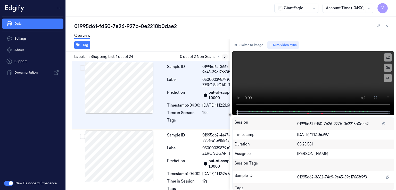
click at [224, 55] on icon at bounding box center [225, 57] width 4 height 4
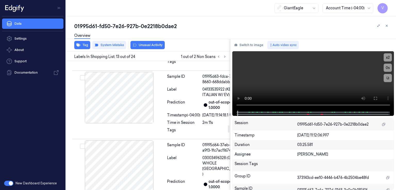
scroll to position [1143, 0]
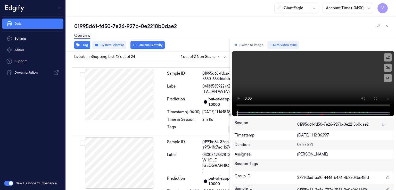
click at [248, 47] on button "Switch to image" at bounding box center [248, 45] width 33 height 8
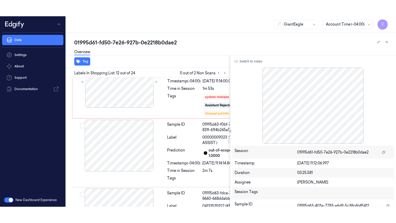
scroll to position [1052, 0]
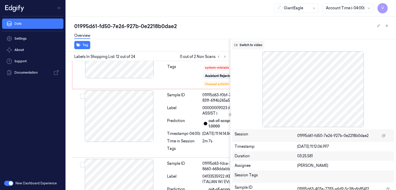
click at [245, 43] on button "Switch to video" at bounding box center [248, 45] width 32 height 8
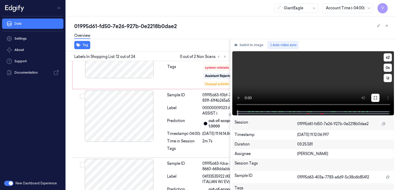
click at [376, 98] on icon at bounding box center [375, 98] width 4 height 4
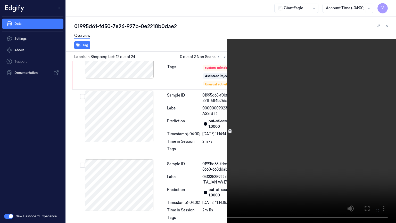
click at [297, 131] on video at bounding box center [198, 111] width 396 height 223
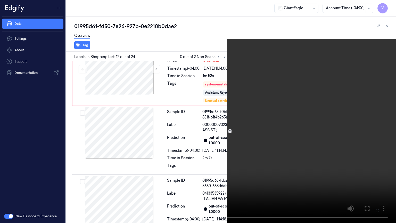
click at [170, 115] on video at bounding box center [198, 111] width 396 height 223
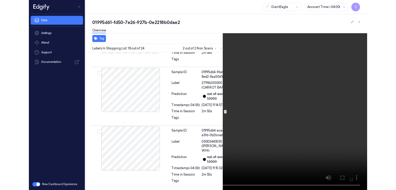
scroll to position [1580, 0]
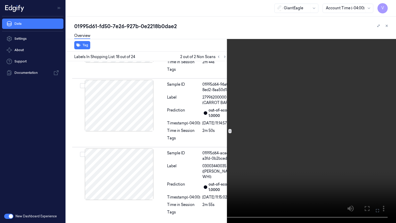
click at [0, 0] on button at bounding box center [0, 0] width 0 height 0
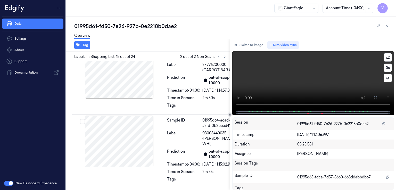
click at [313, 78] on video at bounding box center [313, 80] width 162 height 59
click at [246, 45] on button "Switch to image" at bounding box center [248, 45] width 33 height 8
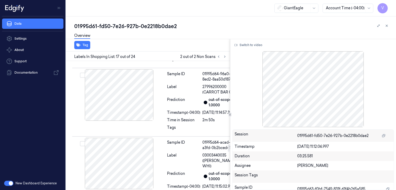
scroll to position [1449, 0]
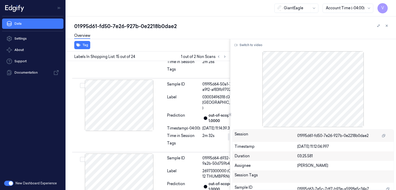
scroll to position [1279, 0]
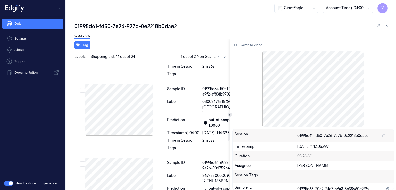
scroll to position [1282, 0]
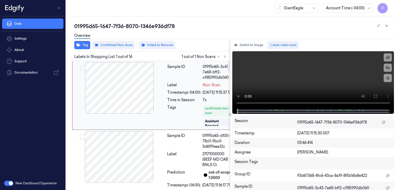
click at [199, 103] on div "Time in Session 7s" at bounding box center [200, 99] width 66 height 5
click at [376, 96] on icon at bounding box center [375, 96] width 4 height 4
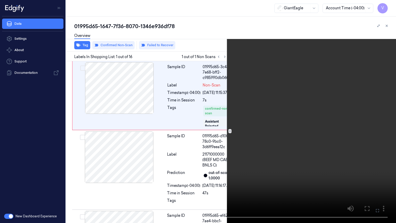
click at [326, 105] on video at bounding box center [198, 111] width 396 height 223
click at [0, 0] on button at bounding box center [0, 0] width 0 height 0
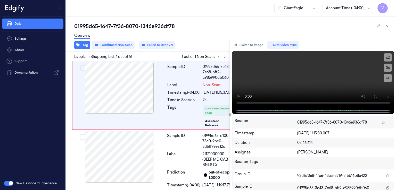
click at [246, 38] on div "Overview" at bounding box center [232, 36] width 317 height 13
click at [246, 43] on button "Switch to image" at bounding box center [248, 45] width 33 height 8
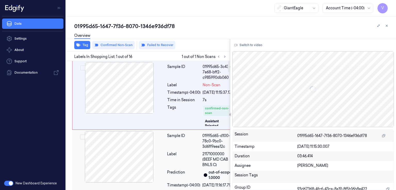
click at [150, 149] on div at bounding box center [119, 157] width 92 height 52
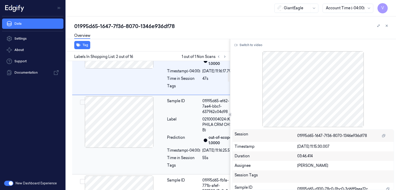
click at [183, 133] on div "Label" at bounding box center [183, 125] width 33 height 16
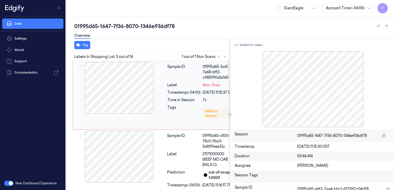
click at [167, 95] on div "Timestamp (-04:00)" at bounding box center [183, 92] width 33 height 5
click at [177, 168] on div "Label" at bounding box center [183, 160] width 33 height 16
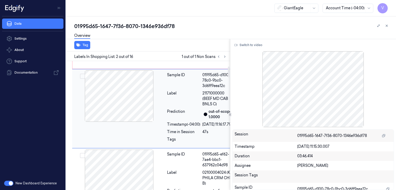
scroll to position [63, 0]
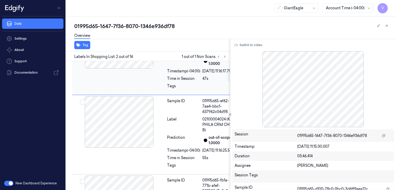
click at [177, 146] on div "Prediction" at bounding box center [183, 140] width 33 height 11
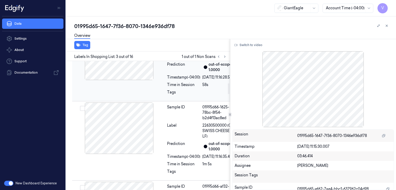
click at [183, 80] on div "Timestamp (-04:00)" at bounding box center [183, 77] width 33 height 5
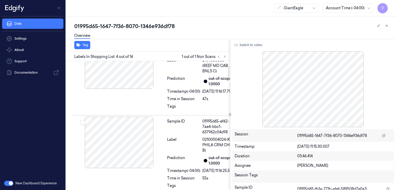
scroll to position [0, 0]
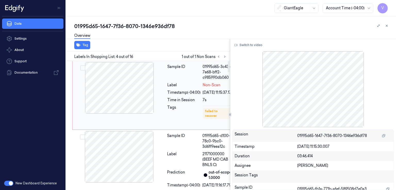
click at [191, 80] on div "Sample ID" at bounding box center [183, 72] width 33 height 16
click at [244, 44] on button "Switch to video" at bounding box center [248, 45] width 32 height 8
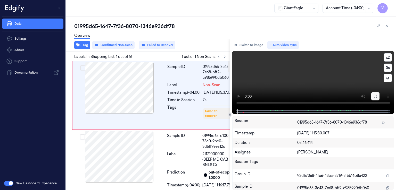
click at [375, 99] on button at bounding box center [375, 96] width 8 height 8
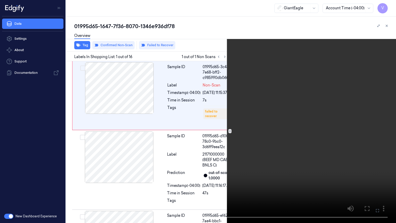
click at [193, 113] on video at bounding box center [198, 111] width 396 height 223
click at [152, 160] on video at bounding box center [198, 111] width 396 height 223
click at [211, 127] on video at bounding box center [198, 111] width 396 height 223
click at [190, 129] on video at bounding box center [198, 111] width 396 height 223
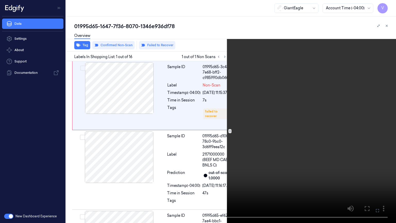
click at [190, 129] on video at bounding box center [198, 111] width 396 height 223
click at [0, 0] on button at bounding box center [0, 0] width 0 height 0
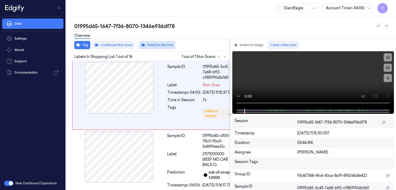
click at [153, 47] on button "Failed to Recover" at bounding box center [157, 45] width 36 height 8
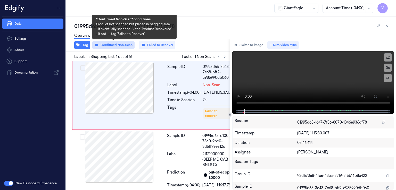
scroll to position [10, 0]
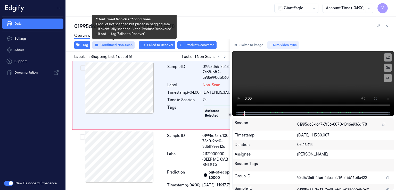
click at [126, 46] on button "Confirmed Non-Scan" at bounding box center [113, 45] width 42 height 8
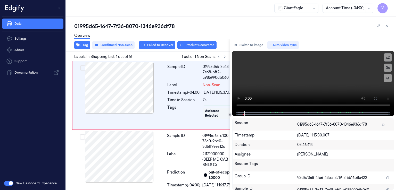
scroll to position [0, 0]
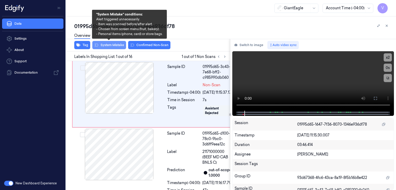
click at [110, 46] on button "System Mistake" at bounding box center [109, 45] width 34 height 8
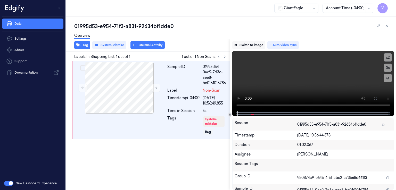
click at [242, 47] on button "Switch to image" at bounding box center [248, 45] width 33 height 8
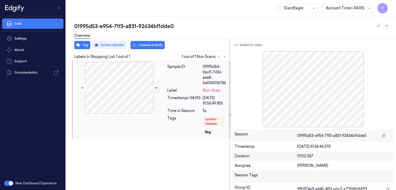
click at [156, 88] on icon at bounding box center [156, 88] width 3 height 2
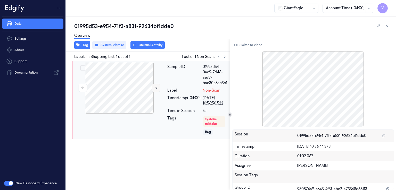
click at [156, 88] on icon at bounding box center [156, 88] width 3 height 2
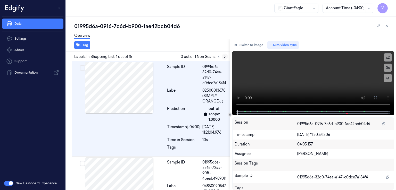
click at [223, 58] on button at bounding box center [225, 57] width 6 height 6
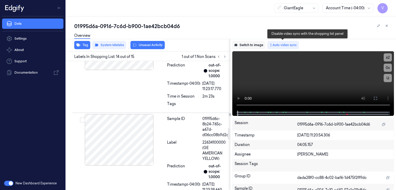
click at [259, 43] on button "Switch to image" at bounding box center [248, 45] width 33 height 8
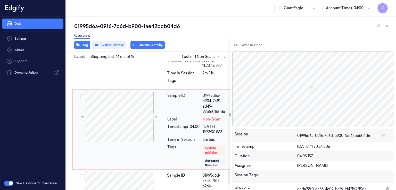
scroll to position [1222, 0]
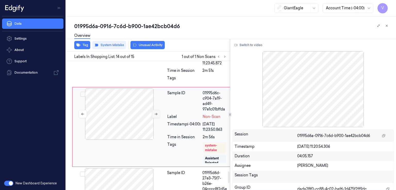
click at [155, 112] on icon at bounding box center [156, 114] width 4 height 4
click at [157, 113] on icon at bounding box center [156, 114] width 3 height 2
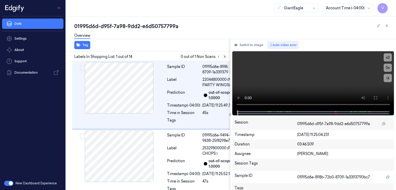
click at [225, 56] on icon at bounding box center [225, 57] width 4 height 4
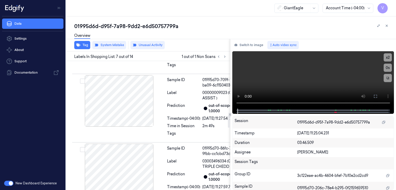
scroll to position [548, 0]
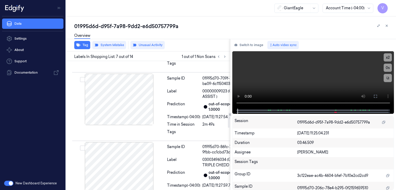
click at [258, 46] on button "Switch to image" at bounding box center [248, 45] width 33 height 8
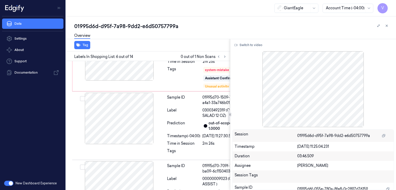
scroll to position [512, 0]
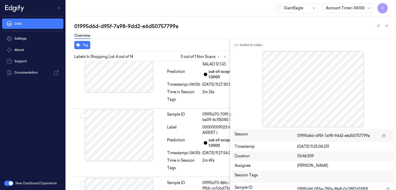
click at [146, 29] on div at bounding box center [119, 4] width 92 height 52
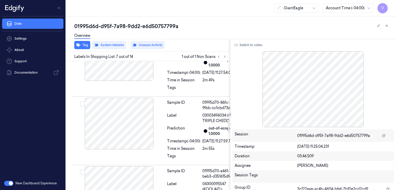
scroll to position [600, 0]
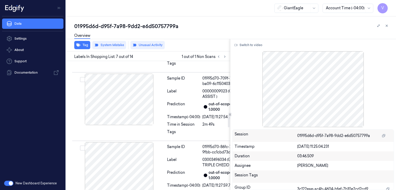
scroll to position [497, 0]
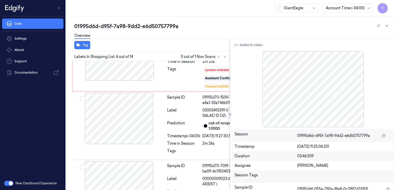
scroll to position [512, 0]
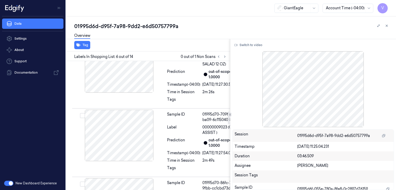
click at [138, 29] on div at bounding box center [119, 4] width 92 height 52
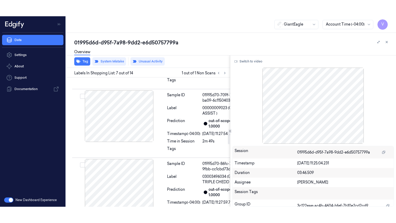
scroll to position [548, 0]
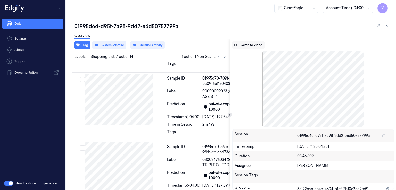
click at [256, 45] on button "Switch to video" at bounding box center [248, 45] width 32 height 8
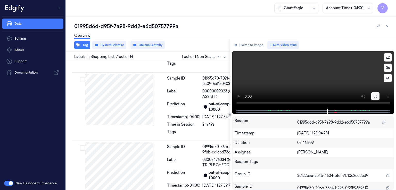
click at [376, 97] on icon at bounding box center [375, 96] width 4 height 4
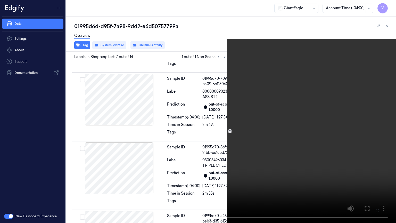
click at [330, 99] on video at bounding box center [198, 111] width 396 height 223
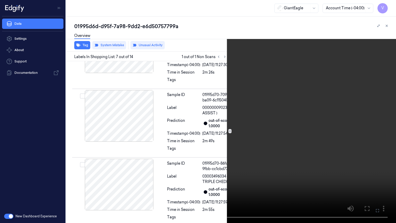
scroll to position [532, 0]
click at [225, 114] on video at bounding box center [198, 111] width 396 height 223
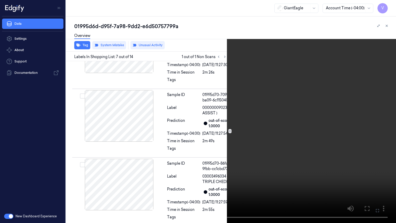
click at [262, 63] on video at bounding box center [198, 111] width 396 height 223
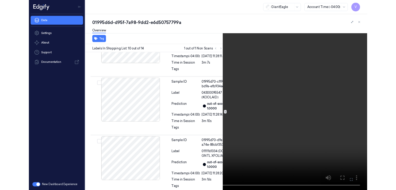
scroll to position [810, 0]
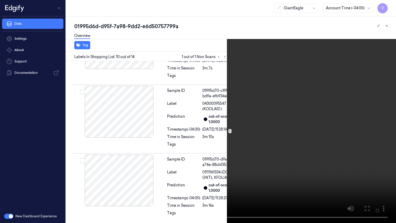
click at [0, 0] on icon at bounding box center [0, 0] width 0 height 0
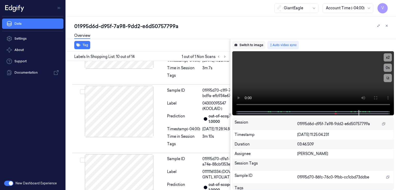
click at [256, 43] on button "Switch to image" at bounding box center [248, 45] width 33 height 8
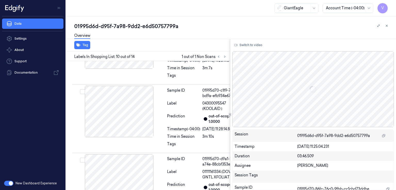
scroll to position [827, 0]
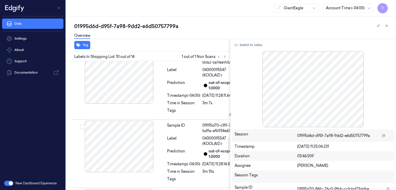
click at [223, 56] on icon at bounding box center [225, 57] width 4 height 4
click at [217, 59] on button at bounding box center [218, 57] width 6 height 6
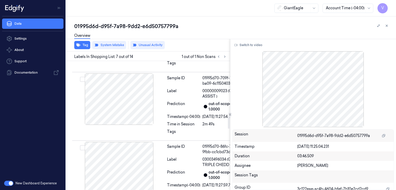
scroll to position [548, 0]
click at [123, 72] on div "Sample ID 01995d70-1509-7ca2-a4a1-33a746b01287 Label 03003492319 (GARDEN SALAD …" at bounding box center [159, 38] width 174 height 69
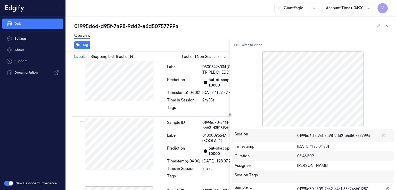
scroll to position [636, 0]
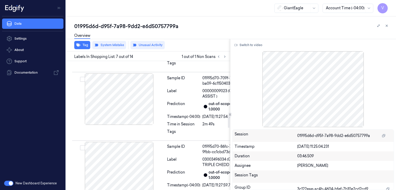
scroll to position [548, 0]
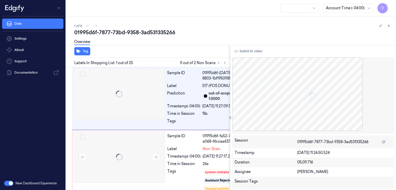
scroll to position [0, 1]
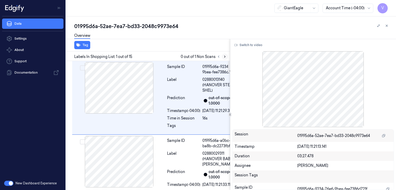
click at [224, 56] on icon at bounding box center [225, 57] width 4 height 4
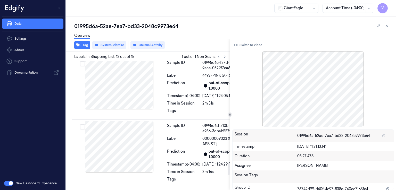
scroll to position [1143, 0]
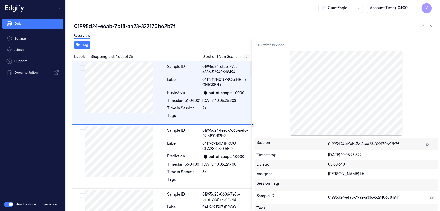
click at [245, 57] on icon at bounding box center [247, 57] width 4 height 4
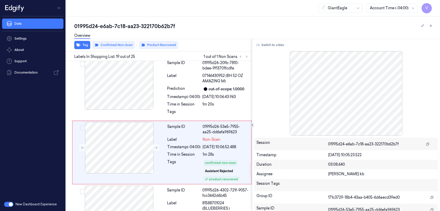
scroll to position [1095, 0]
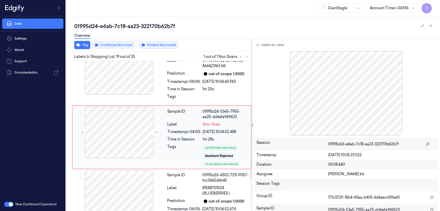
click at [197, 132] on div "Timestamp (-04:00)" at bounding box center [183, 131] width 33 height 5
click at [138, 126] on div at bounding box center [119, 133] width 92 height 52
click at [154, 133] on button at bounding box center [156, 133] width 8 height 8
click at [138, 175] on div at bounding box center [119, 197] width 92 height 52
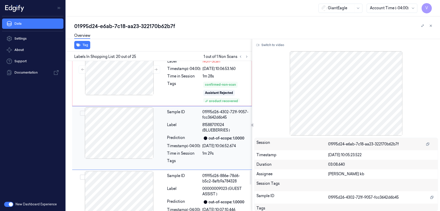
scroll to position [1159, 0]
click at [119, 125] on div at bounding box center [119, 133] width 92 height 52
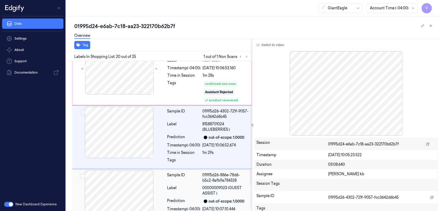
click at [126, 190] on div at bounding box center [119, 197] width 92 height 52
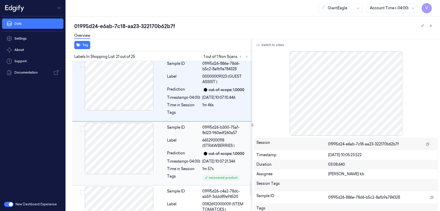
scroll to position [1280, 0]
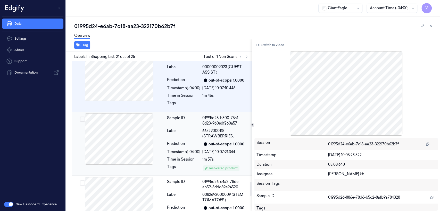
click at [129, 145] on div at bounding box center [119, 139] width 92 height 52
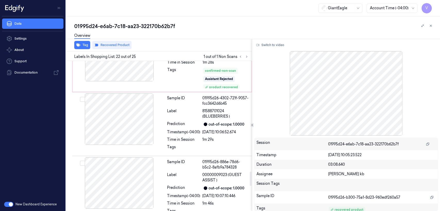
scroll to position [1114, 0]
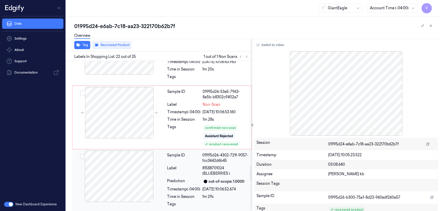
click at [145, 164] on div at bounding box center [119, 177] width 92 height 52
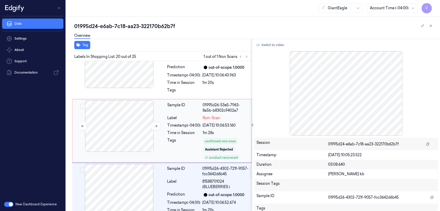
click at [135, 125] on div at bounding box center [119, 126] width 92 height 52
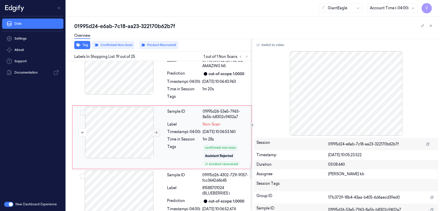
click at [157, 132] on icon at bounding box center [156, 133] width 4 height 4
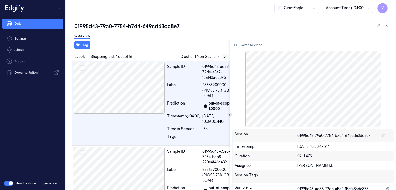
click at [226, 57] on icon at bounding box center [225, 57] width 4 height 4
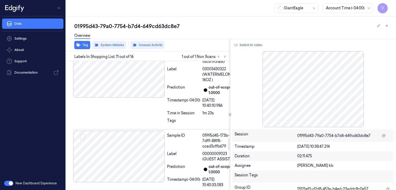
scroll to position [925, 0]
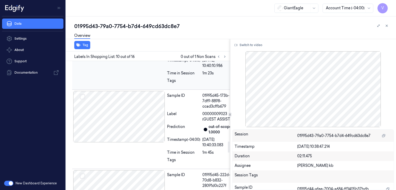
scroll to position [943, 0]
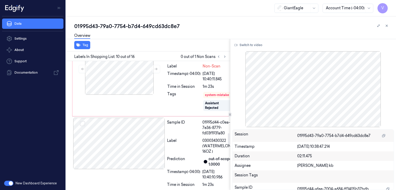
scroll to position [891, 0]
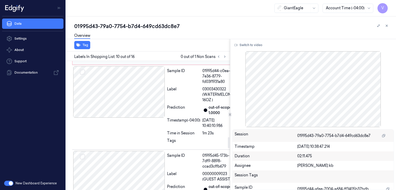
click at [180, 10] on div "Sample ID" at bounding box center [183, 2] width 33 height 16
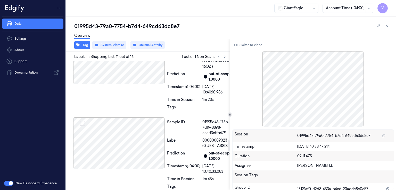
scroll to position [976, 0]
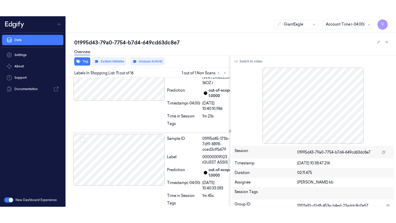
scroll to position [925, 0]
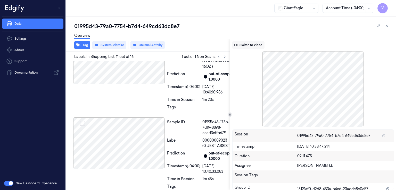
click at [252, 45] on button "Switch to video" at bounding box center [248, 45] width 32 height 8
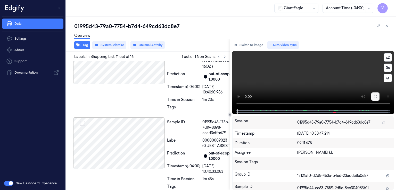
click at [375, 96] on icon at bounding box center [375, 97] width 4 height 4
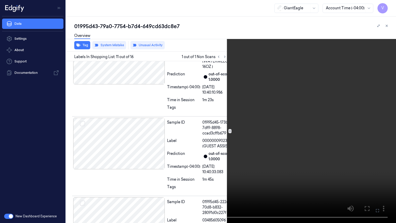
click at [291, 91] on video at bounding box center [198, 111] width 396 height 223
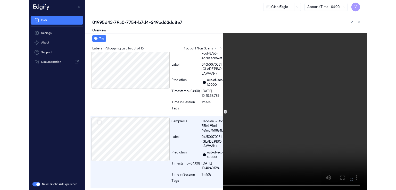
scroll to position [1347, 0]
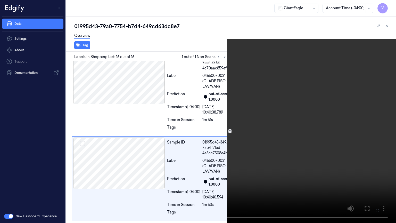
click at [0, 0] on icon at bounding box center [0, 0] width 0 height 0
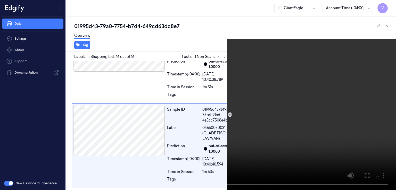
scroll to position [1379, 0]
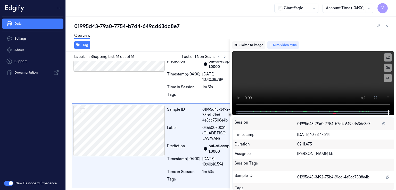
click at [244, 44] on button "Switch to image" at bounding box center [248, 45] width 33 height 8
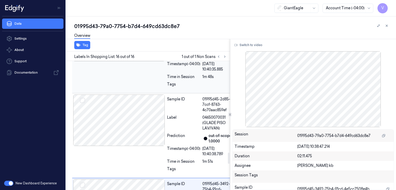
scroll to position [1070, 0]
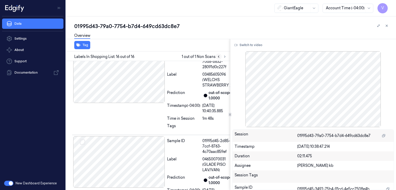
click at [217, 57] on icon at bounding box center [219, 57] width 4 height 4
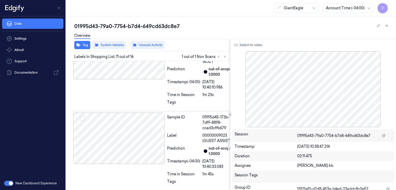
scroll to position [925, 0]
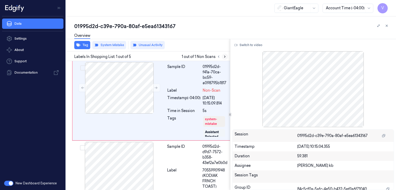
click at [225, 57] on icon at bounding box center [225, 57] width 4 height 4
click at [153, 89] on button at bounding box center [156, 88] width 8 height 8
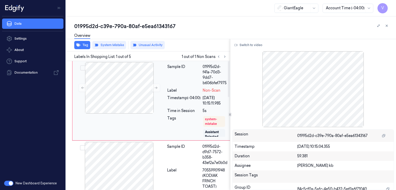
click at [193, 96] on div "Timestamp (-04:00)" at bounding box center [183, 100] width 33 height 11
click at [131, 160] on div at bounding box center [119, 168] width 92 height 52
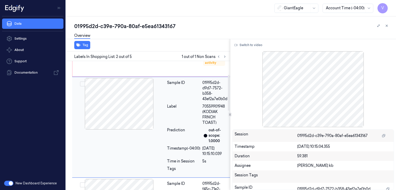
scroll to position [65, 0]
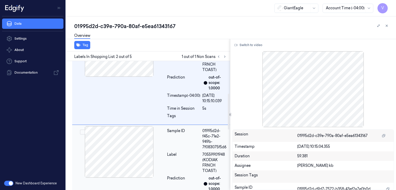
click at [147, 146] on div at bounding box center [119, 152] width 92 height 52
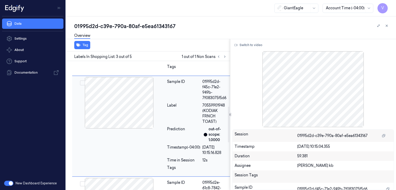
scroll to position [166, 0]
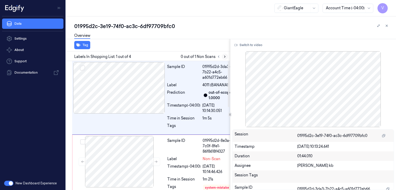
click at [226, 54] on button at bounding box center [225, 57] width 6 height 6
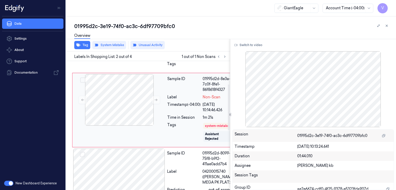
scroll to position [65, 0]
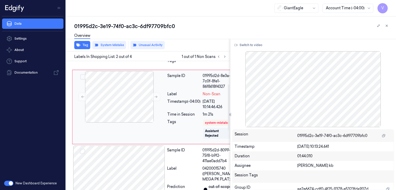
click at [202, 110] on div "Timestamp (-04:00) [DATE] 10:14:46.426" at bounding box center [200, 104] width 67 height 11
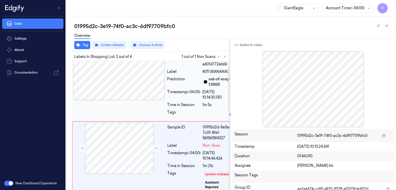
click at [149, 99] on div at bounding box center [119, 75] width 92 height 52
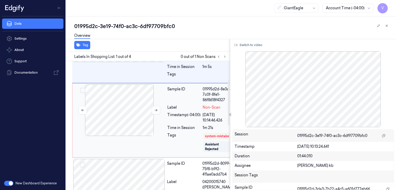
click at [158, 115] on div at bounding box center [119, 111] width 92 height 52
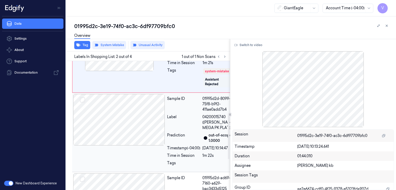
scroll to position [168, 0]
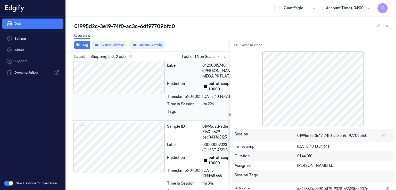
click at [175, 92] on div "Prediction" at bounding box center [183, 86] width 33 height 11
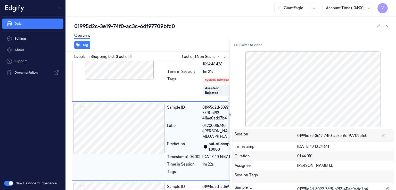
scroll to position [101, 0]
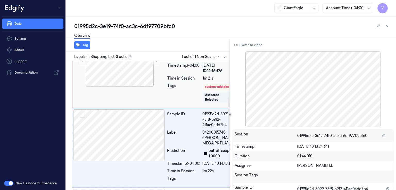
click at [187, 104] on div "Sample ID 01995d2d-8e3a-7c0f-8fe1-86f8618f4327 Label Non-Scan Timestamp (-04:00…" at bounding box center [200, 71] width 71 height 72
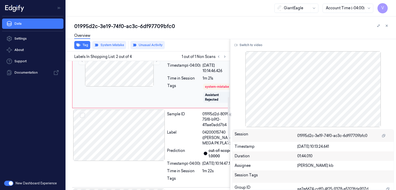
scroll to position [65, 0]
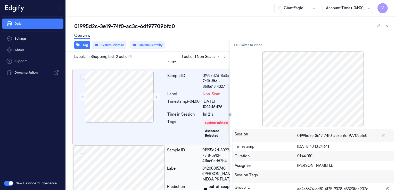
click at [182, 164] on div "Sample ID" at bounding box center [183, 156] width 33 height 16
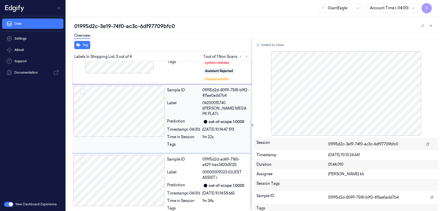
scroll to position [41, 0]
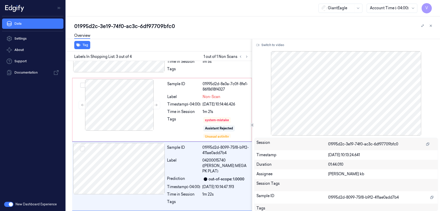
drag, startPoint x: 430, startPoint y: 1, endPoint x: 242, endPoint y: 27, distance: 189.1
click at [242, 27] on div "01995d2c-3e19-74f0-ac3c-6df97709bfc0" at bounding box center [255, 26] width 362 height 7
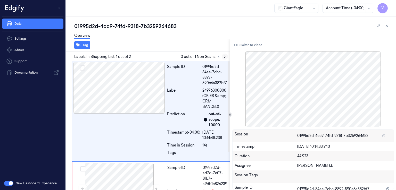
click at [224, 56] on icon at bounding box center [225, 57] width 4 height 4
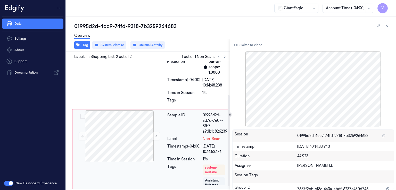
scroll to position [53, 0]
click at [192, 134] on div "Sample ID 01995d2d-ad7d-7e07-8fb7-a9db1c826239 Label Non-Scan Timestamp (-04:00…" at bounding box center [197, 148] width 64 height 77
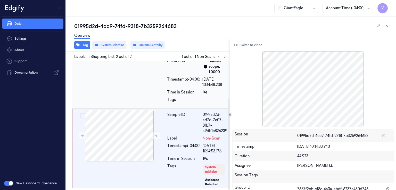
click at [183, 72] on div "Prediction" at bounding box center [183, 66] width 33 height 16
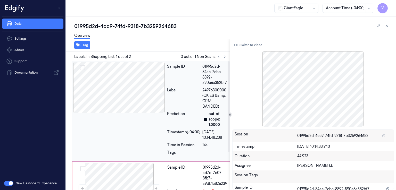
scroll to position [0, 0]
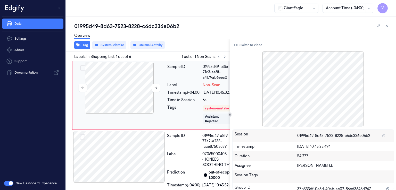
click at [139, 90] on div at bounding box center [119, 88] width 92 height 52
click at [154, 88] on icon at bounding box center [156, 88] width 4 height 4
click at [126, 166] on div at bounding box center [119, 157] width 92 height 52
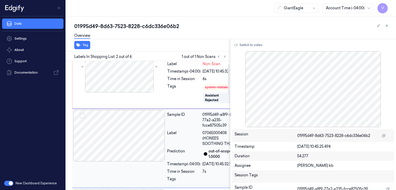
scroll to position [14, 0]
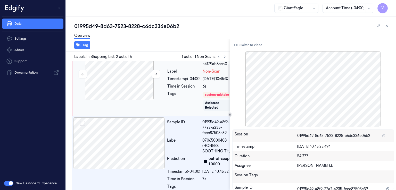
click at [131, 87] on div at bounding box center [119, 74] width 92 height 52
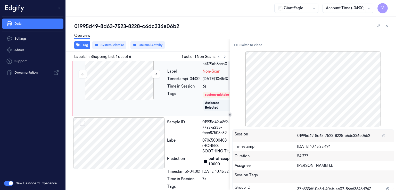
scroll to position [0, 0]
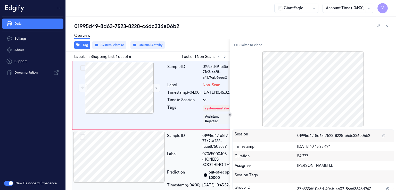
click at [143, 147] on div at bounding box center [119, 157] width 92 height 52
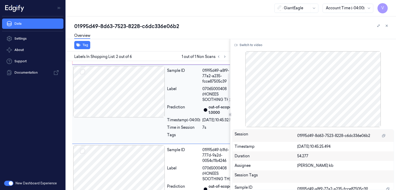
scroll to position [14, 0]
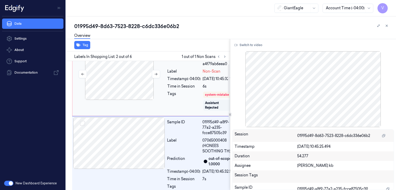
click at [153, 91] on div at bounding box center [119, 74] width 92 height 52
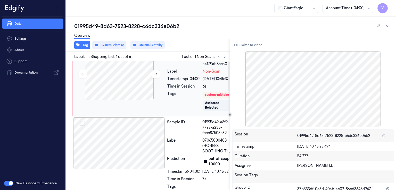
scroll to position [0, 0]
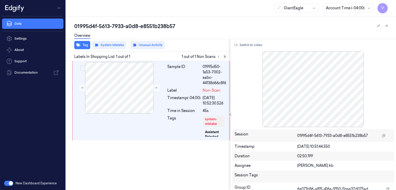
click at [223, 55] on icon at bounding box center [225, 57] width 4 height 4
click at [255, 47] on button "Switch to video" at bounding box center [248, 45] width 32 height 8
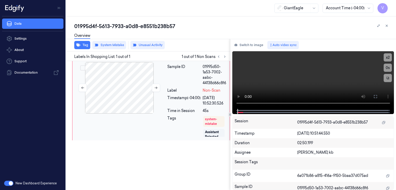
click at [138, 81] on div at bounding box center [119, 88] width 92 height 52
click at [372, 98] on button at bounding box center [375, 97] width 8 height 8
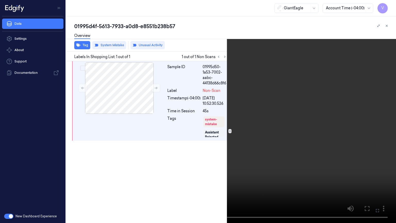
click at [324, 107] on video at bounding box center [198, 111] width 396 height 223
click at [246, 130] on video at bounding box center [198, 111] width 396 height 223
click at [0, 0] on icon at bounding box center [0, 0] width 0 height 0
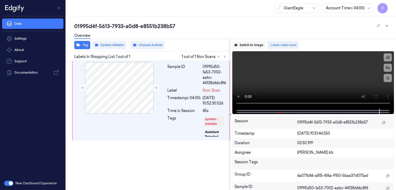
click at [246, 46] on button "Switch to image" at bounding box center [248, 45] width 33 height 8
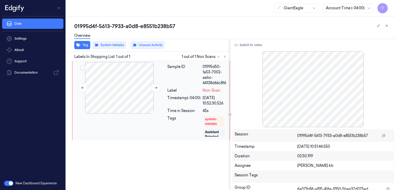
click at [133, 96] on div at bounding box center [119, 88] width 92 height 52
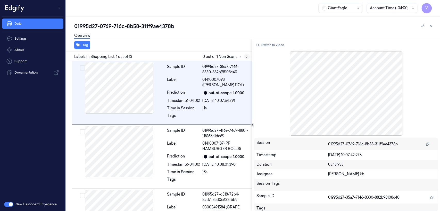
click at [248, 57] on icon at bounding box center [247, 57] width 4 height 4
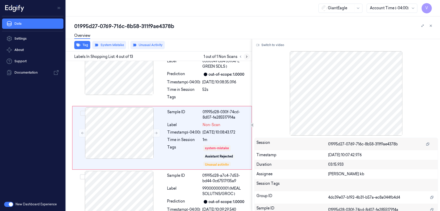
scroll to position [148, 0]
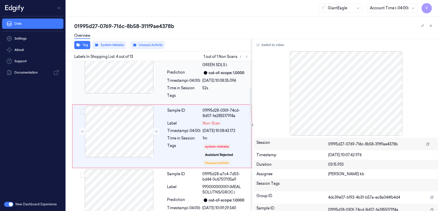
click at [180, 86] on div "Time in Session" at bounding box center [183, 88] width 33 height 5
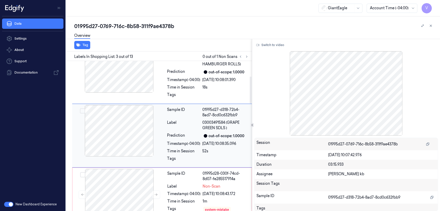
scroll to position [84, 0]
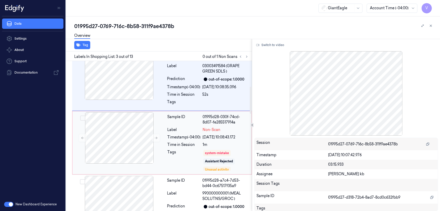
click at [177, 144] on div "Time in Session" at bounding box center [183, 144] width 33 height 5
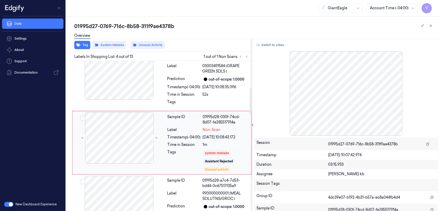
scroll to position [148, 0]
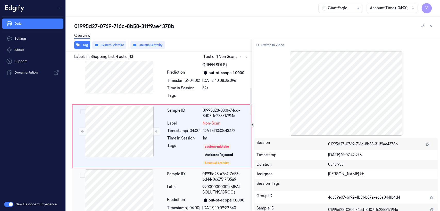
click at [160, 177] on div at bounding box center [119, 196] width 92 height 52
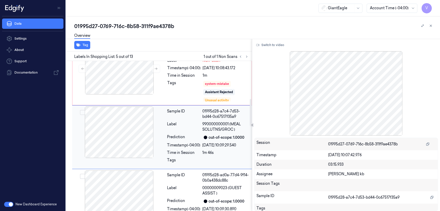
scroll to position [212, 0]
click at [185, 132] on div "Sample ID 01995d28-a7c4-7d53-bd44-0c67517f35a9 Label 990000000001 (MEAL SOLUTNS…" at bounding box center [208, 136] width 86 height 61
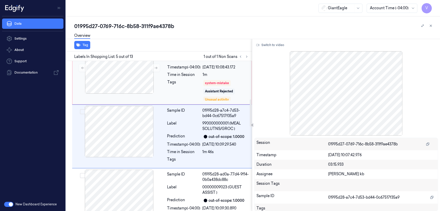
click at [199, 85] on div "Tags" at bounding box center [183, 91] width 33 height 22
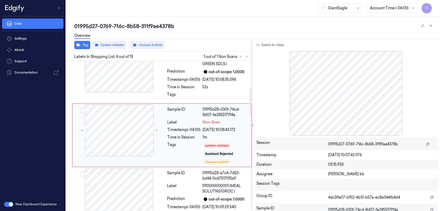
scroll to position [148, 0]
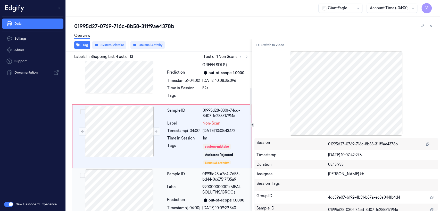
click at [140, 186] on div at bounding box center [119, 196] width 92 height 52
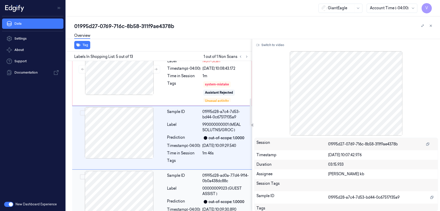
scroll to position [212, 0]
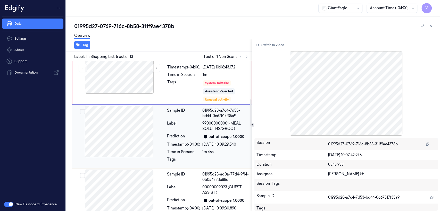
click at [146, 125] on div at bounding box center [119, 132] width 92 height 52
click at [183, 77] on div "Time in Session" at bounding box center [183, 74] width 33 height 5
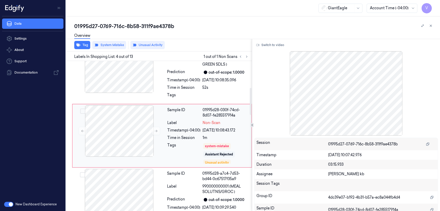
scroll to position [148, 0]
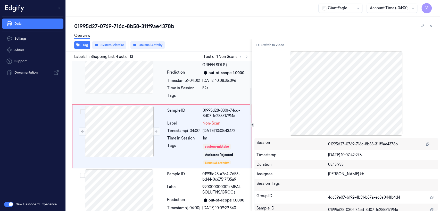
click at [180, 82] on div "Timestamp (-04:00)" at bounding box center [183, 80] width 33 height 5
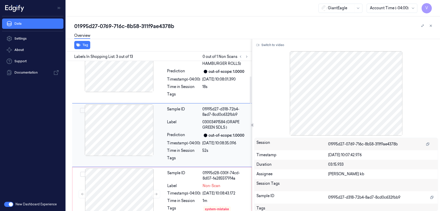
scroll to position [84, 0]
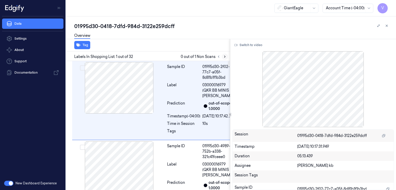
click at [223, 57] on icon at bounding box center [225, 57] width 4 height 4
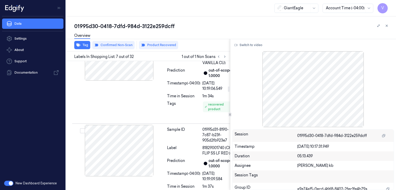
scroll to position [561, 0]
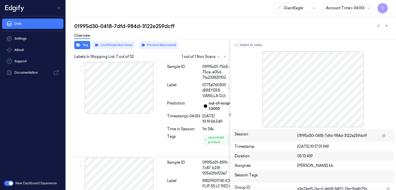
click at [176, 13] on div "Label" at bounding box center [183, 10] width 33 height 5
click at [244, 46] on button "Switch to video" at bounding box center [248, 45] width 32 height 8
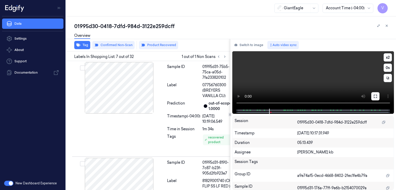
click at [372, 99] on button at bounding box center [375, 96] width 8 height 8
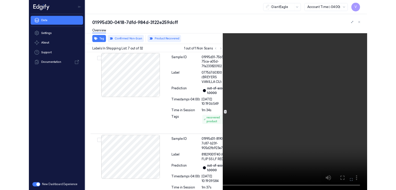
scroll to position [545, 0]
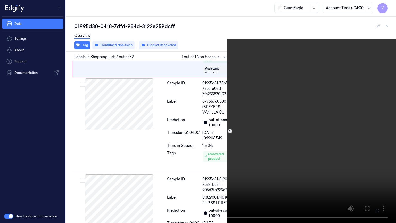
click at [135, 164] on video at bounding box center [198, 111] width 396 height 223
click at [0, 0] on icon at bounding box center [0, 0] width 0 height 0
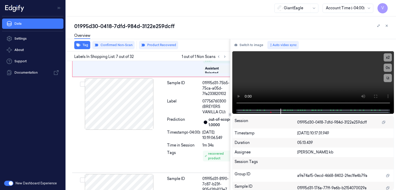
click at [248, 39] on div "Switch to image Auto video sync x 2 0 s Session 01995d30-0418-7dfd-984d-3122e25…" at bounding box center [313, 114] width 166 height 151
click at [246, 48] on button "Switch to image" at bounding box center [248, 45] width 33 height 8
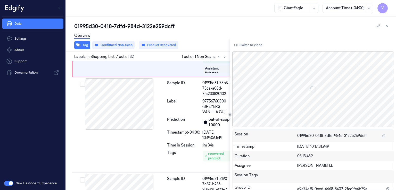
scroll to position [561, 0]
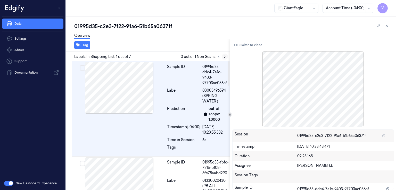
click at [224, 56] on icon at bounding box center [225, 57] width 4 height 4
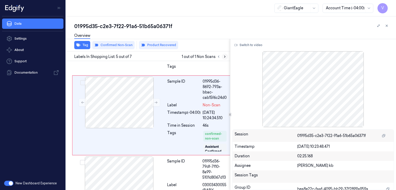
scroll to position [368, 0]
click at [224, 57] on icon at bounding box center [225, 57] width 4 height 4
click at [183, 128] on div "Time in Session" at bounding box center [183, 125] width 33 height 5
click at [155, 104] on icon at bounding box center [156, 102] width 4 height 4
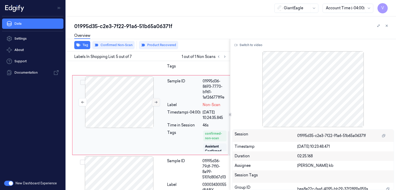
click at [155, 104] on icon at bounding box center [156, 102] width 4 height 4
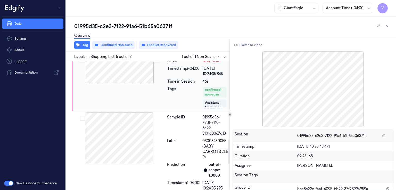
scroll to position [420, 0]
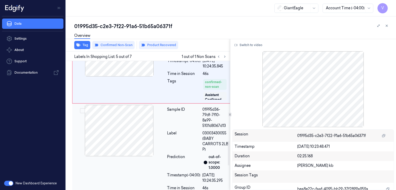
click at [153, 144] on div at bounding box center [119, 131] width 92 height 52
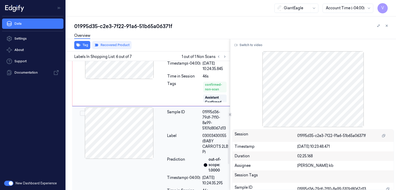
scroll to position [412, 0]
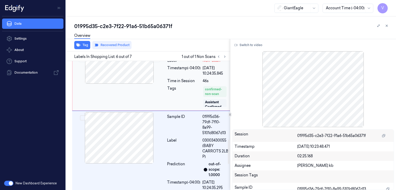
click at [170, 96] on div "Tags" at bounding box center [183, 97] width 33 height 22
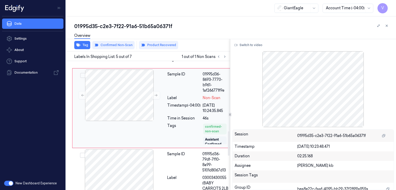
scroll to position [368, 0]
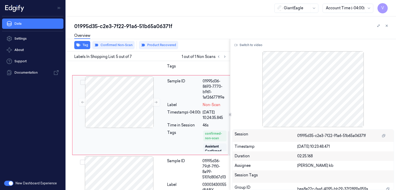
click at [169, 118] on div "Sample ID 01995d36-8693-7770-b961-1af266771f9e Label Non-Scan Timestamp (-04:00…" at bounding box center [197, 115] width 65 height 77
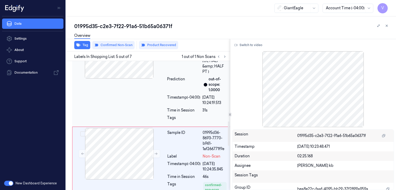
click at [188, 93] on div "Prediction" at bounding box center [183, 85] width 33 height 16
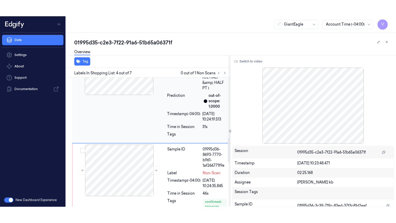
scroll to position [277, 0]
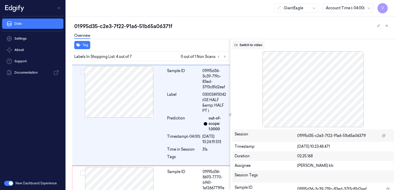
click at [240, 46] on button "Switch to video" at bounding box center [248, 45] width 32 height 8
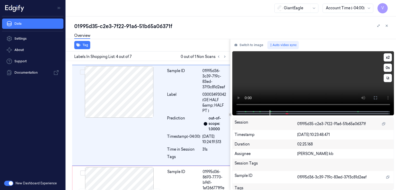
click at [332, 78] on video at bounding box center [313, 80] width 162 height 59
click at [374, 98] on icon at bounding box center [375, 98] width 4 height 4
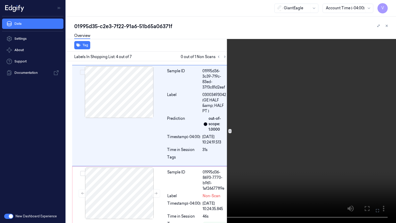
click at [266, 111] on video at bounding box center [198, 111] width 396 height 223
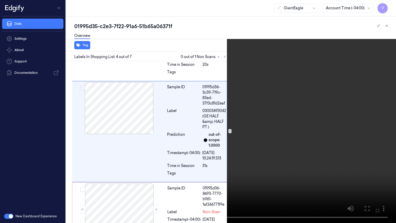
scroll to position [261, 0]
click at [207, 157] on video at bounding box center [198, 111] width 396 height 223
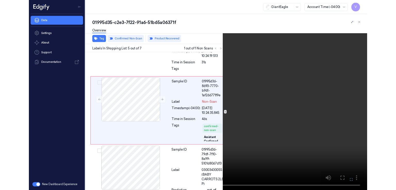
scroll to position [351, 0]
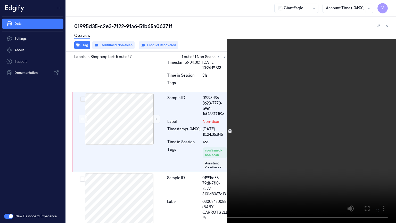
click at [0, 0] on icon at bounding box center [0, 0] width 0 height 0
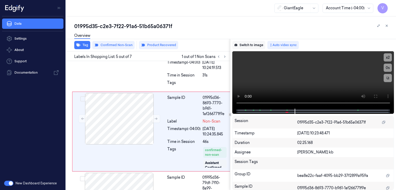
click at [261, 48] on button "Switch to image" at bounding box center [248, 45] width 33 height 8
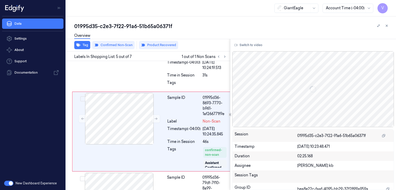
scroll to position [368, 0]
